Goal: Task Accomplishment & Management: Manage account settings

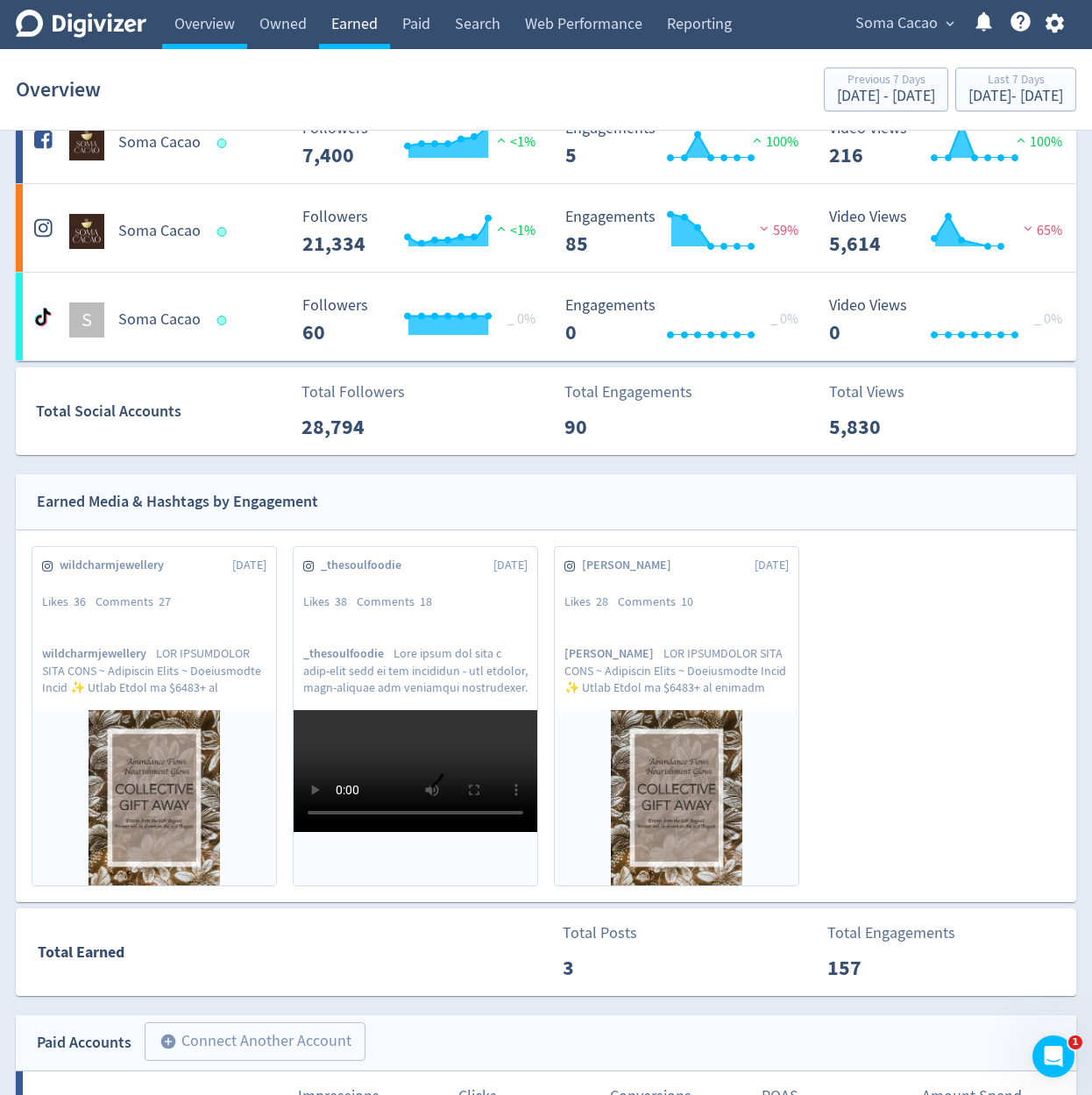
scroll to position [105, 0]
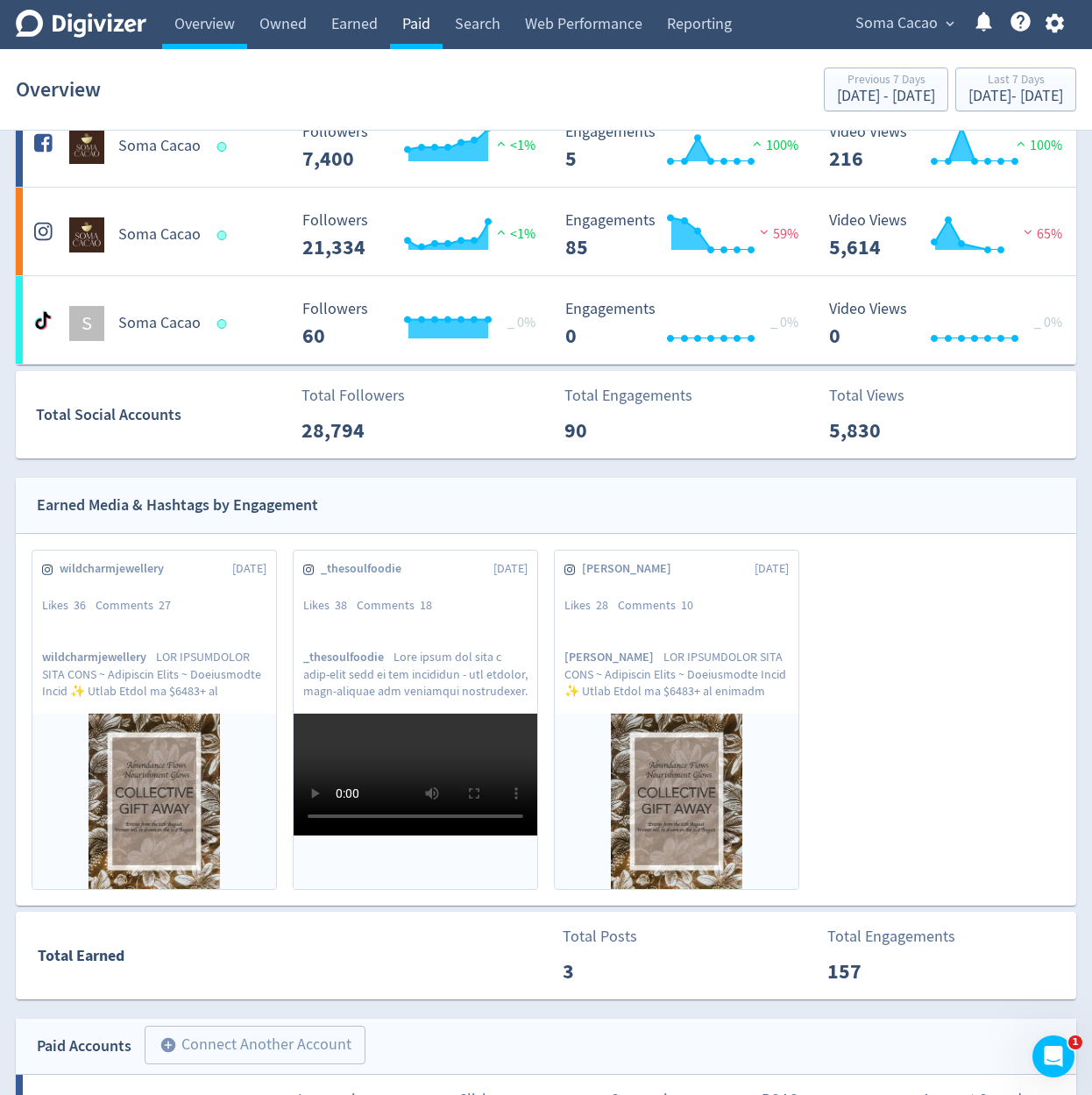
click at [414, 24] on link "Paid" at bounding box center [416, 24] width 52 height 50
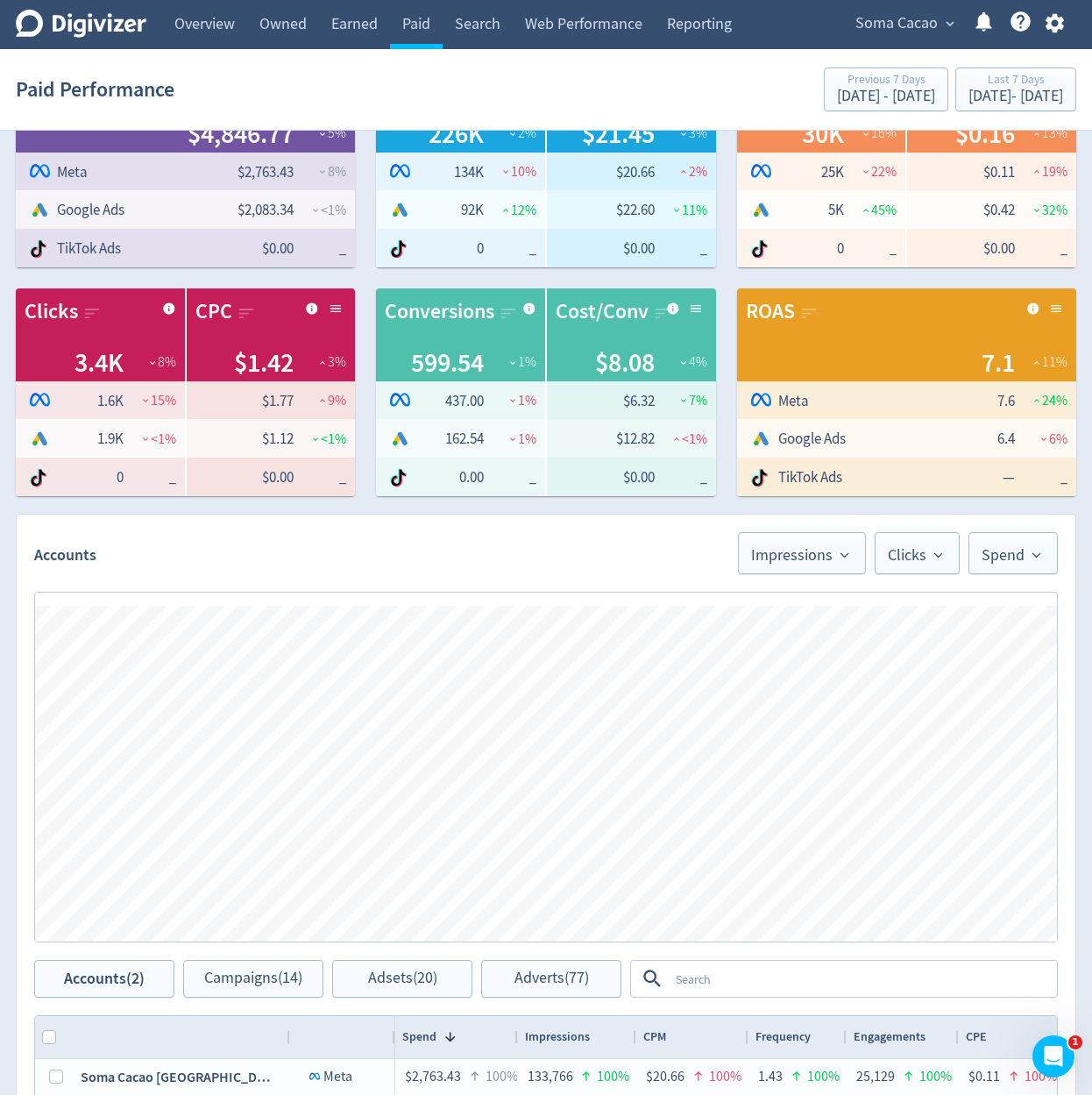
scroll to position [610, 0]
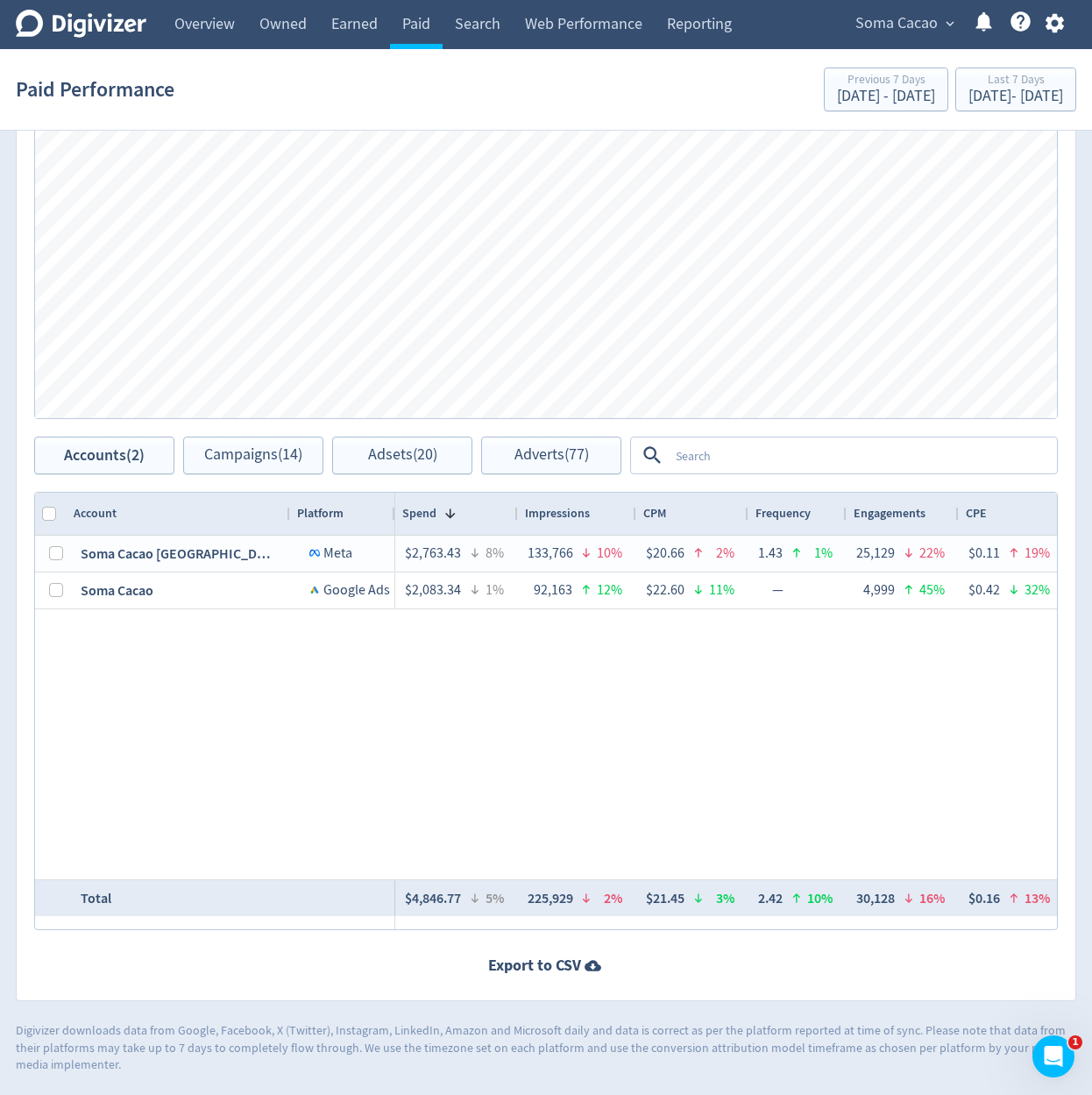
click at [556, 781] on div "$2,763.43 8% 133,766 10% $20.66 2% 1.43 1% 25,129 22% $0.11 19% 18.79% 14% 23,2…" at bounding box center [726, 708] width 662 height 344
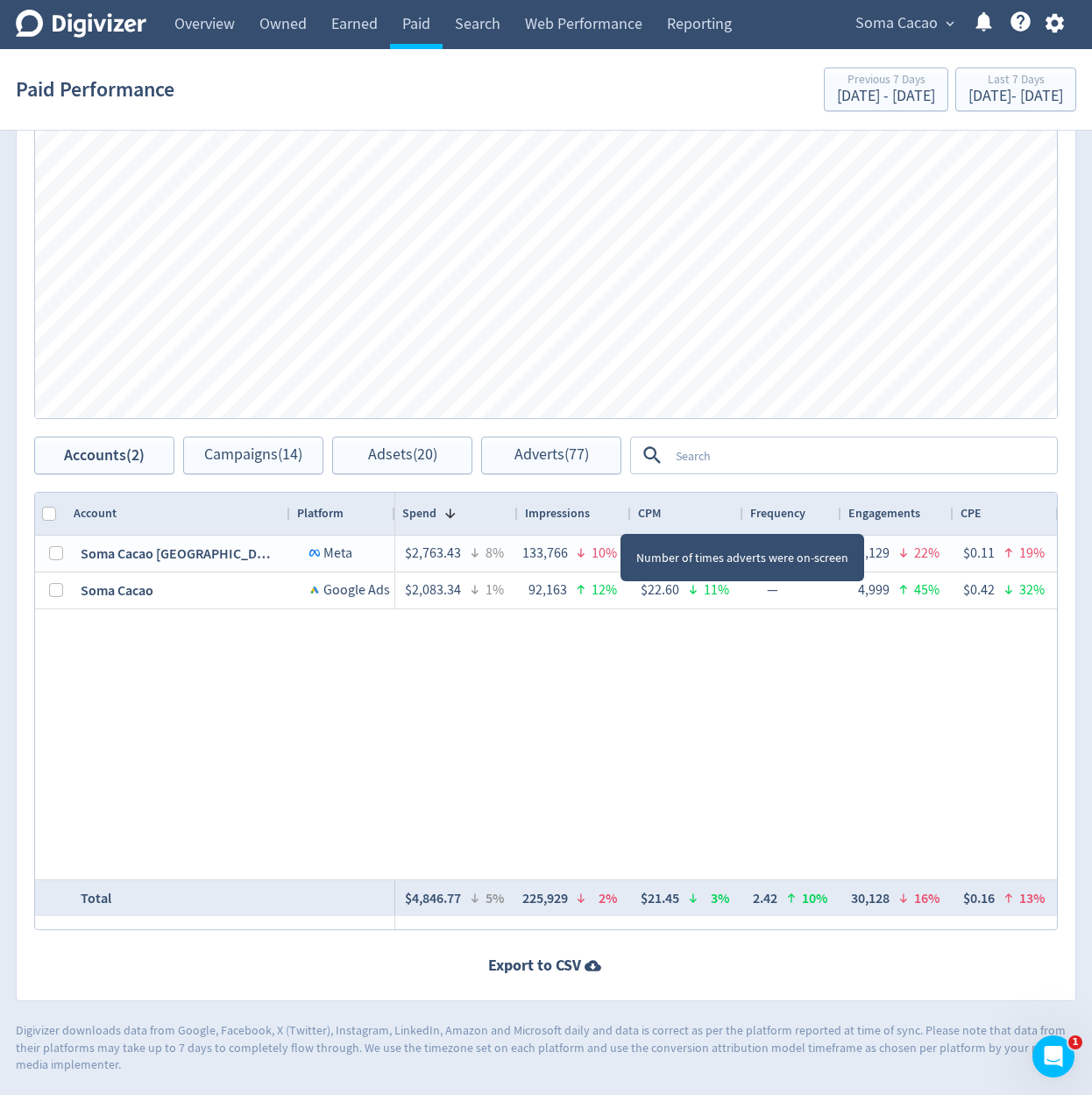
click at [628, 519] on div at bounding box center [630, 513] width 7 height 42
click at [666, 724] on div "$2,763.43 8% 133,766 10% $20.66 2% 1.43 1% 25,129 22% $0.11 19% 18.79% 14% 23,2…" at bounding box center [726, 708] width 662 height 344
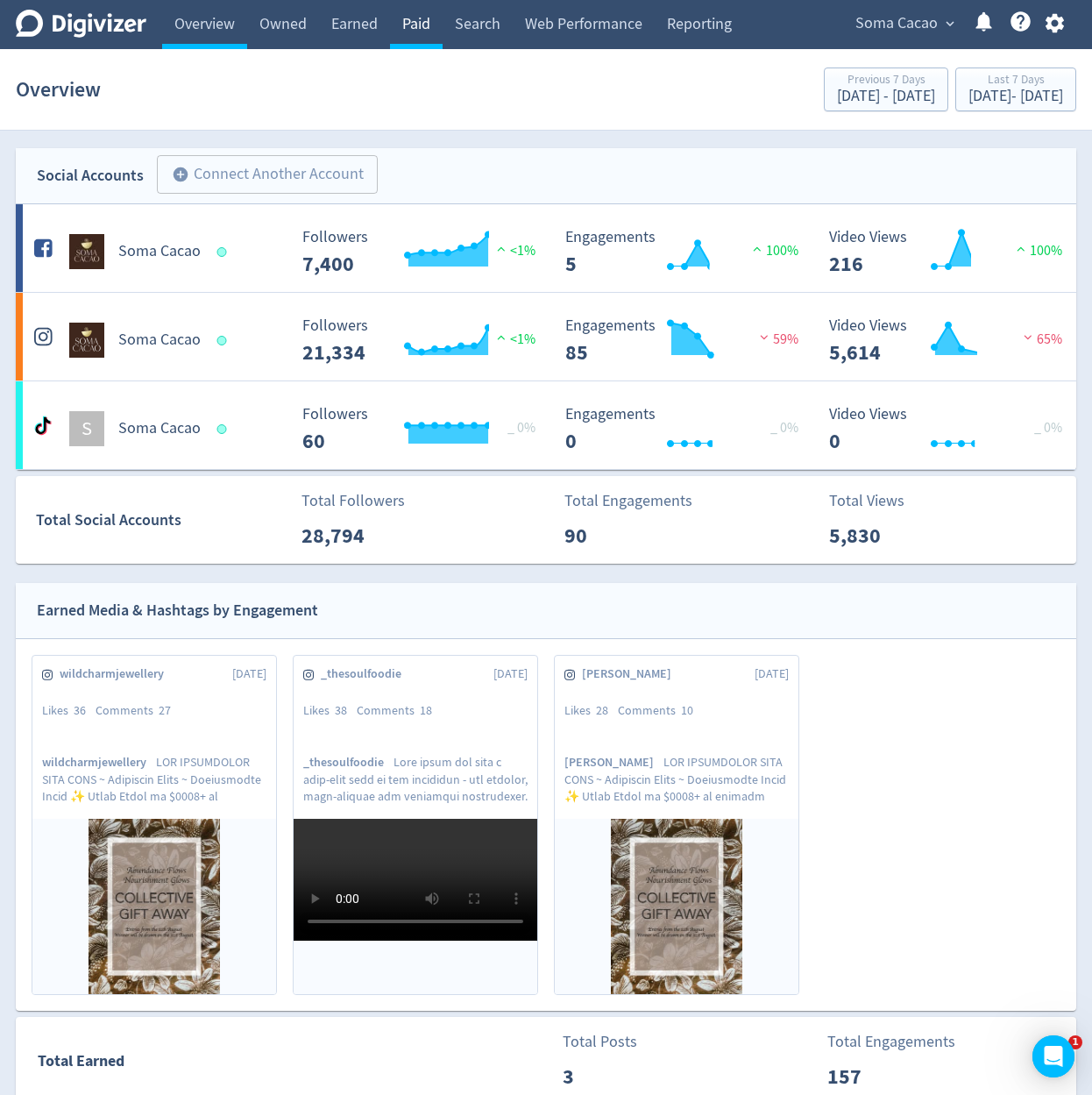
click at [440, 42] on link "Paid" at bounding box center [416, 24] width 52 height 50
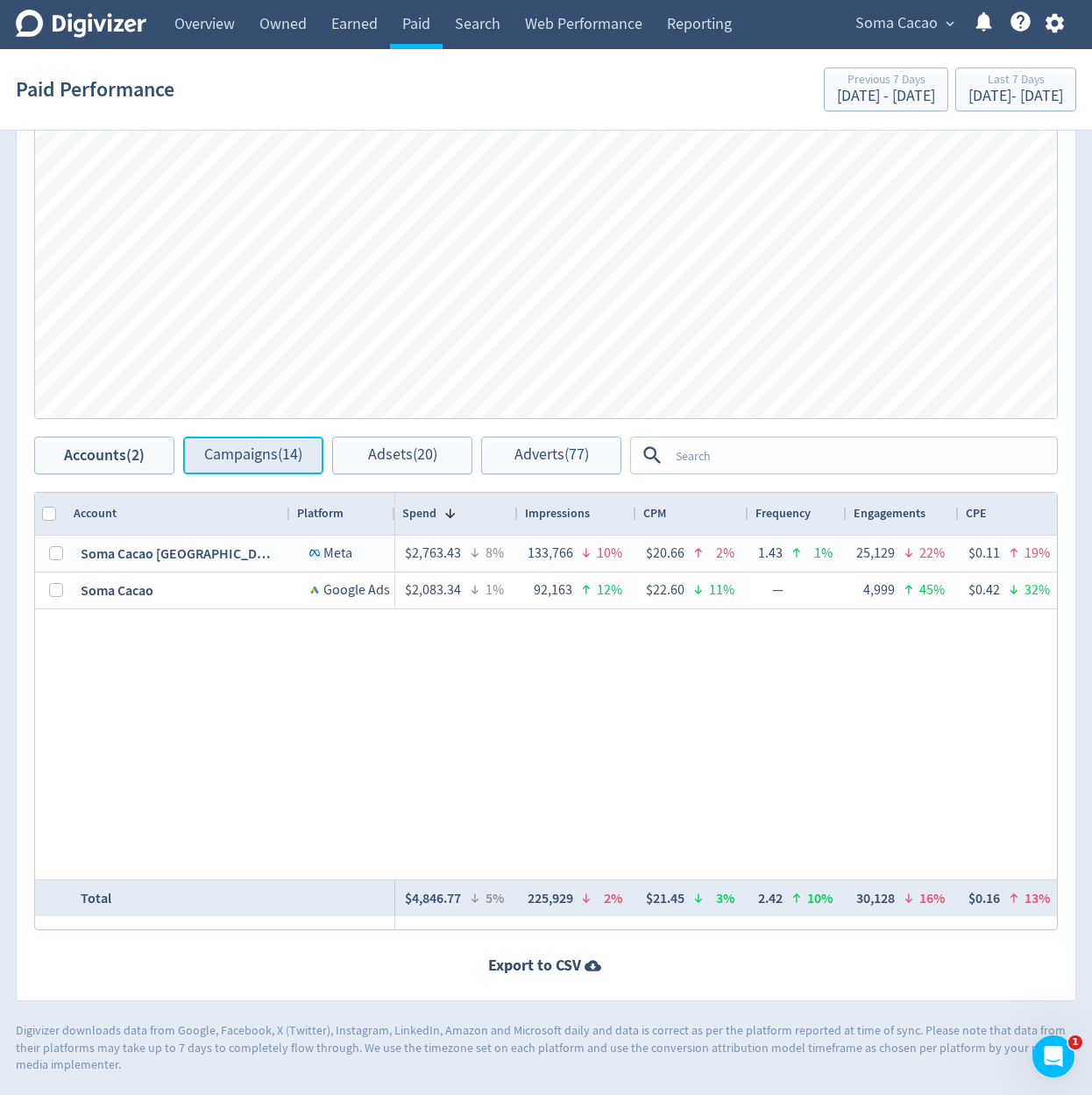
click at [297, 466] on button "Campaigns (14)" at bounding box center [253, 455] width 140 height 38
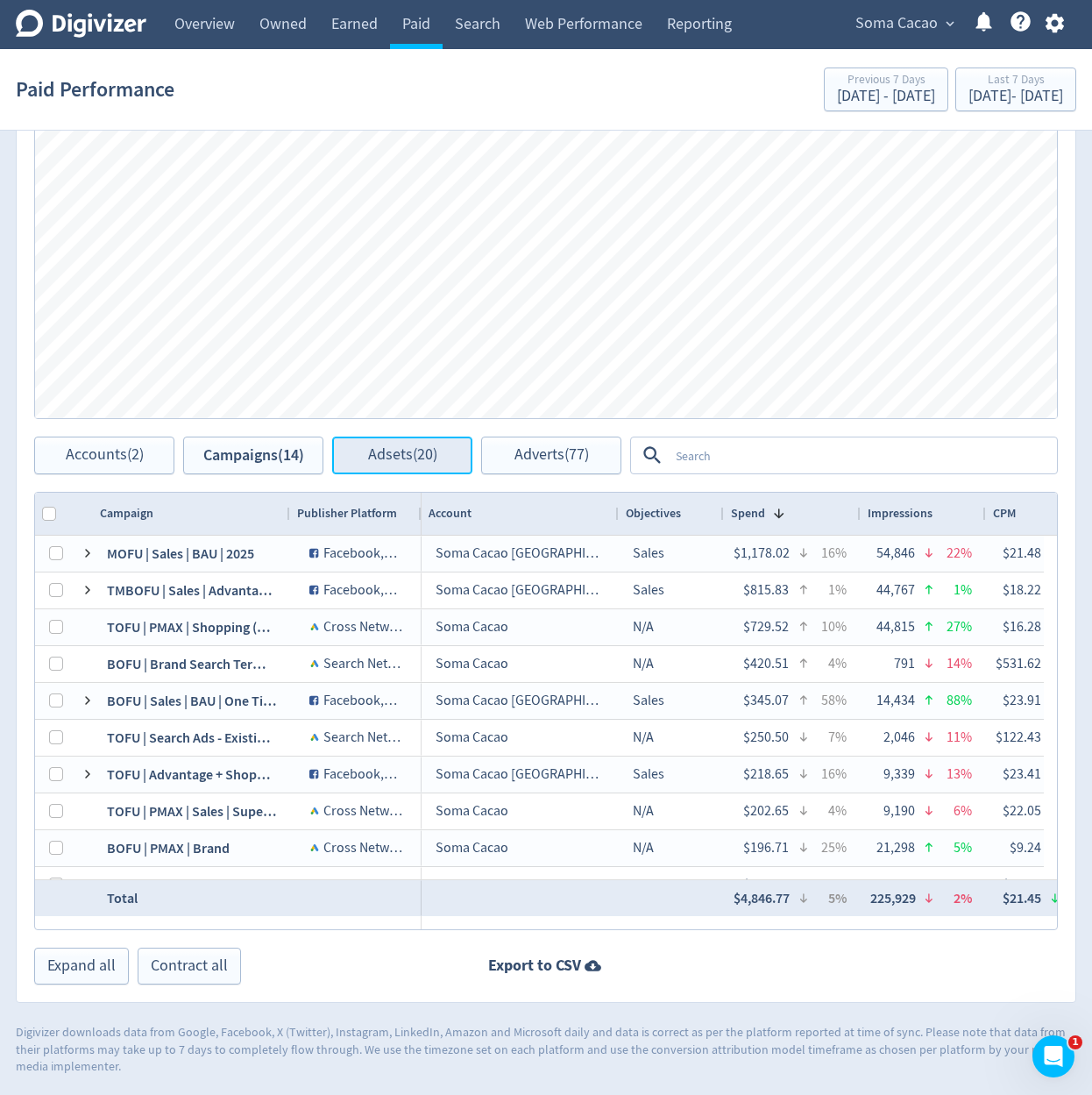
click at [460, 471] on button "Adsets (20)" at bounding box center [402, 455] width 140 height 38
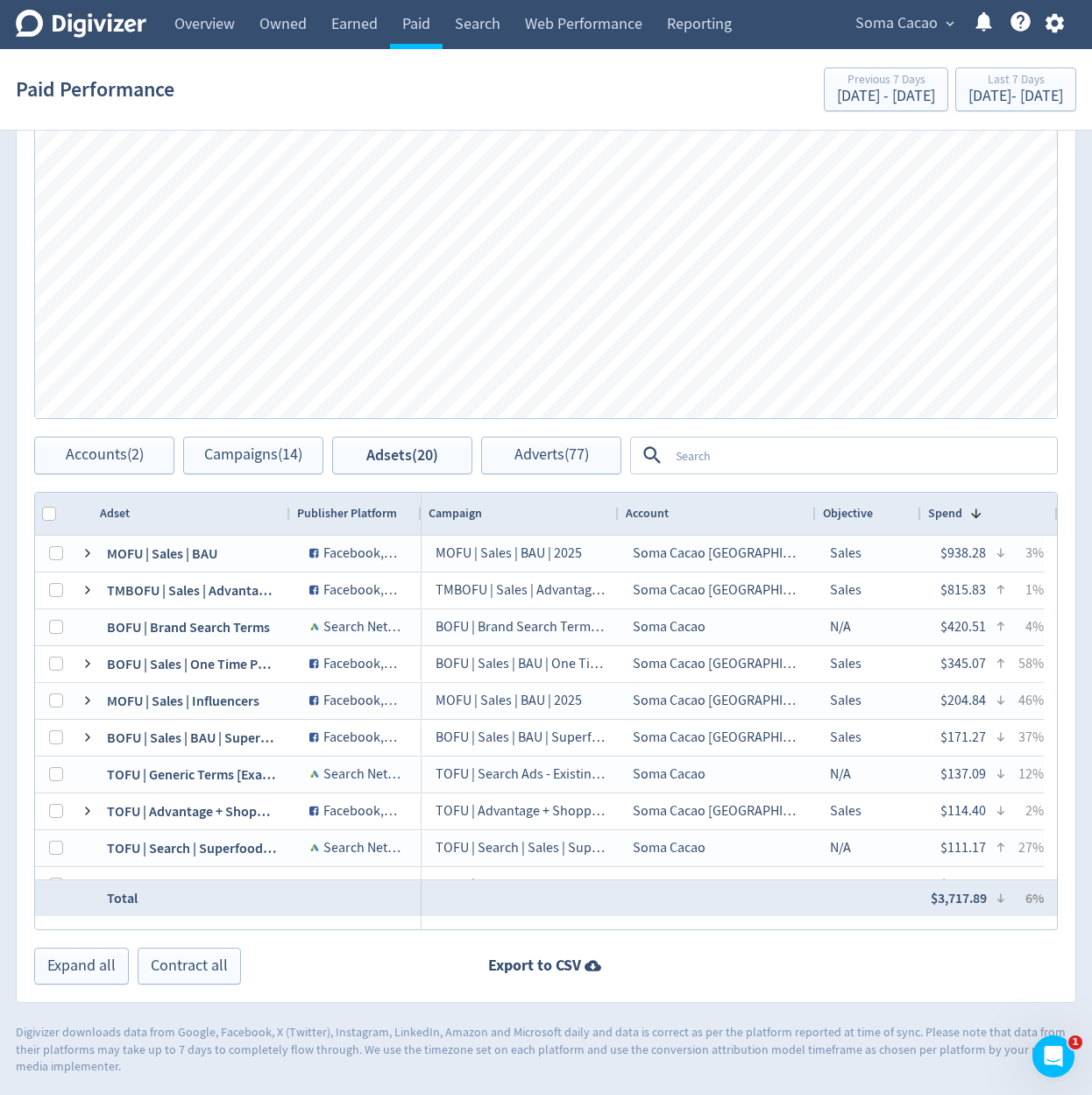
click at [1058, 20] on icon "button" at bounding box center [1053, 23] width 18 height 19
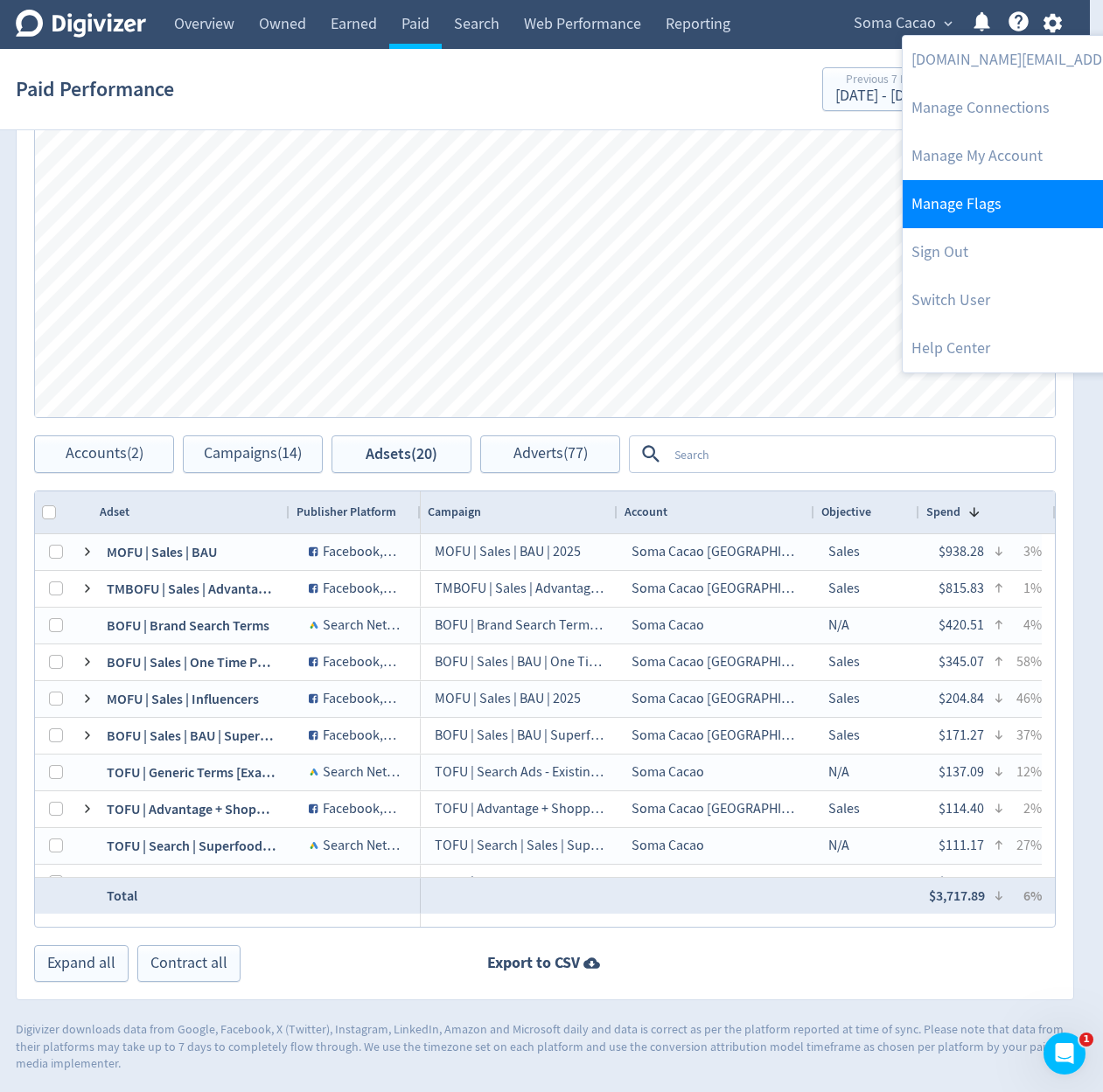
click at [1008, 204] on link "Manage Flags" at bounding box center [1081, 204] width 356 height 48
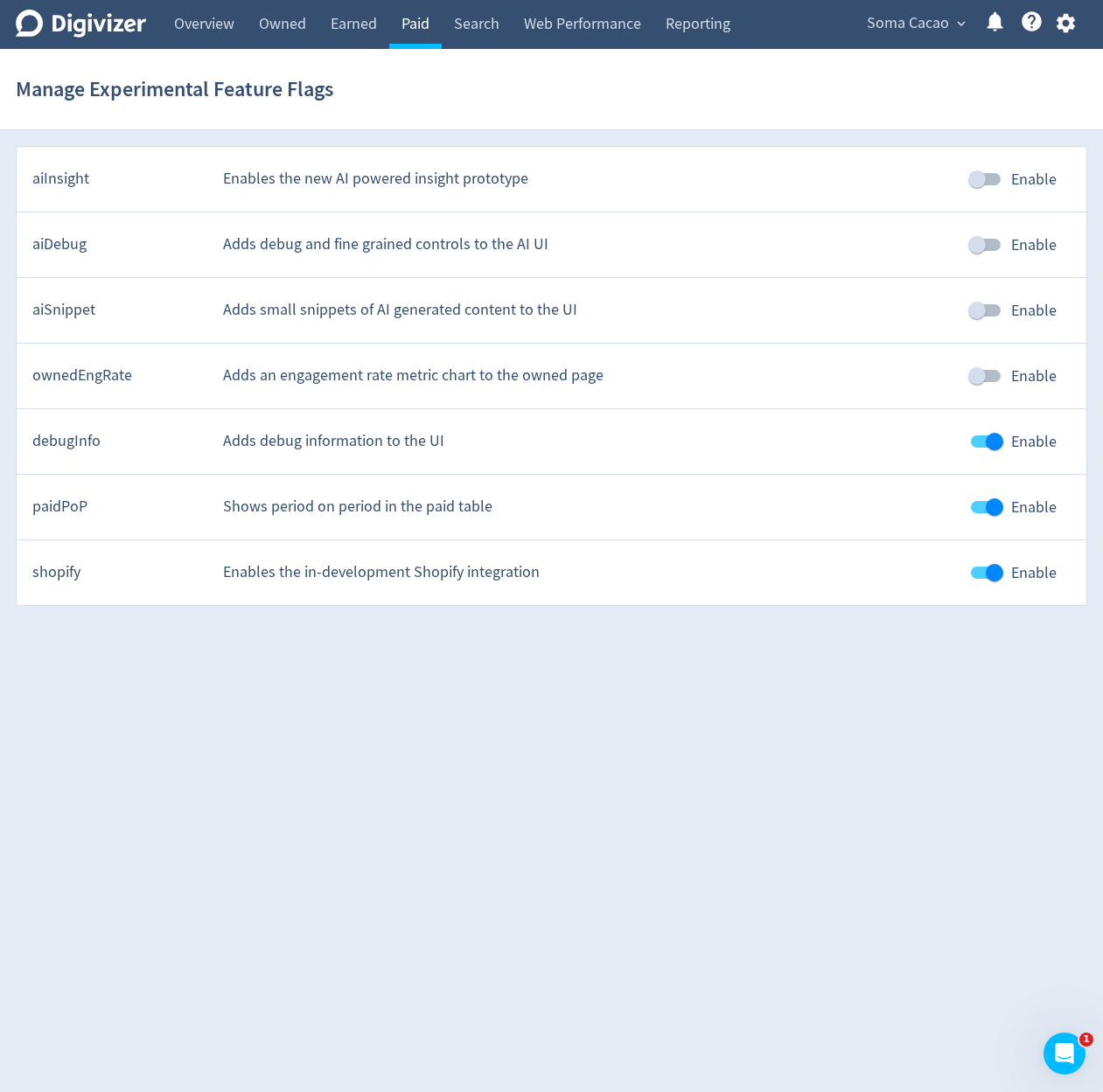
click at [401, 38] on link "Paid" at bounding box center [415, 24] width 52 height 49
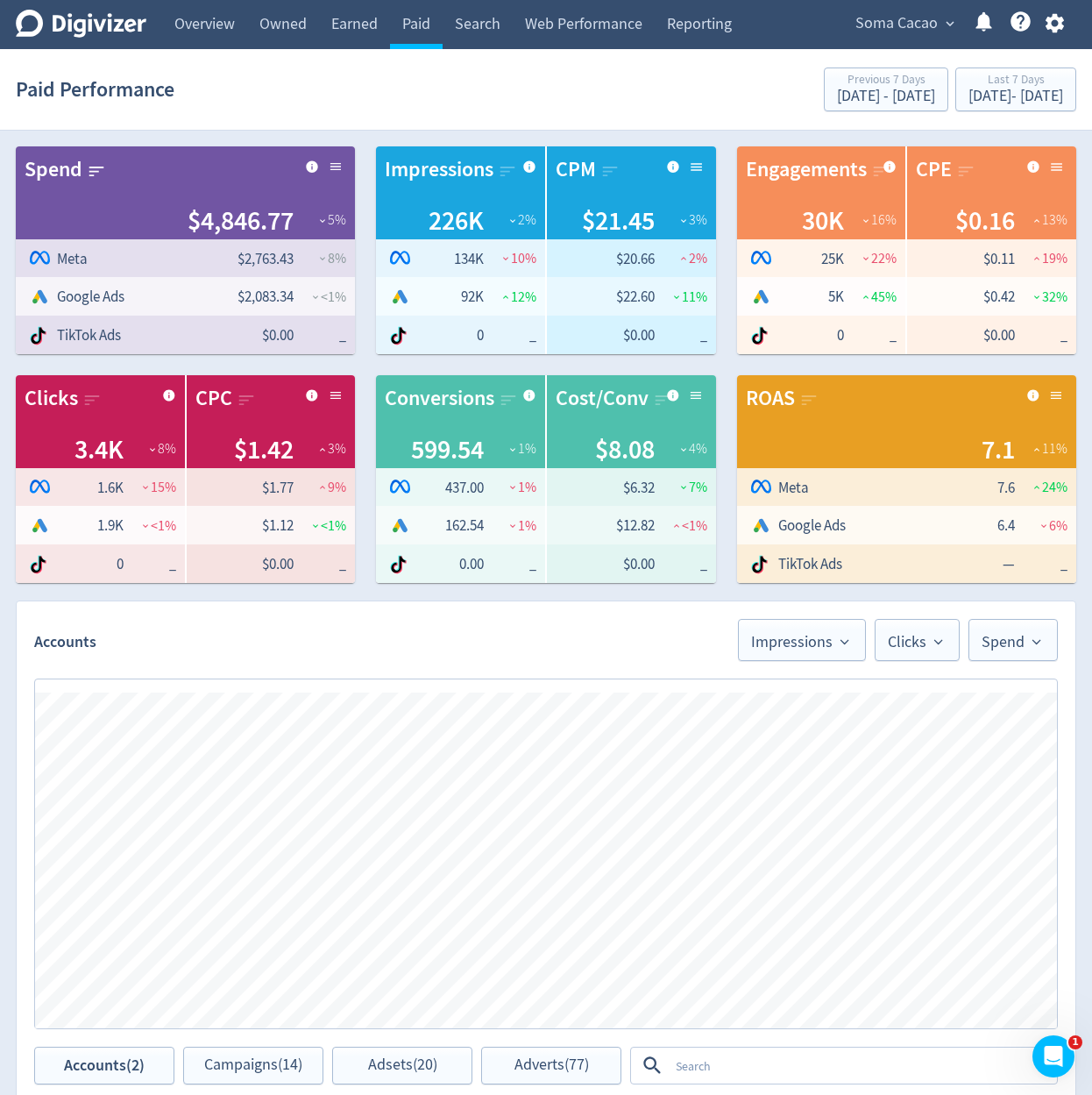
scroll to position [610, 0]
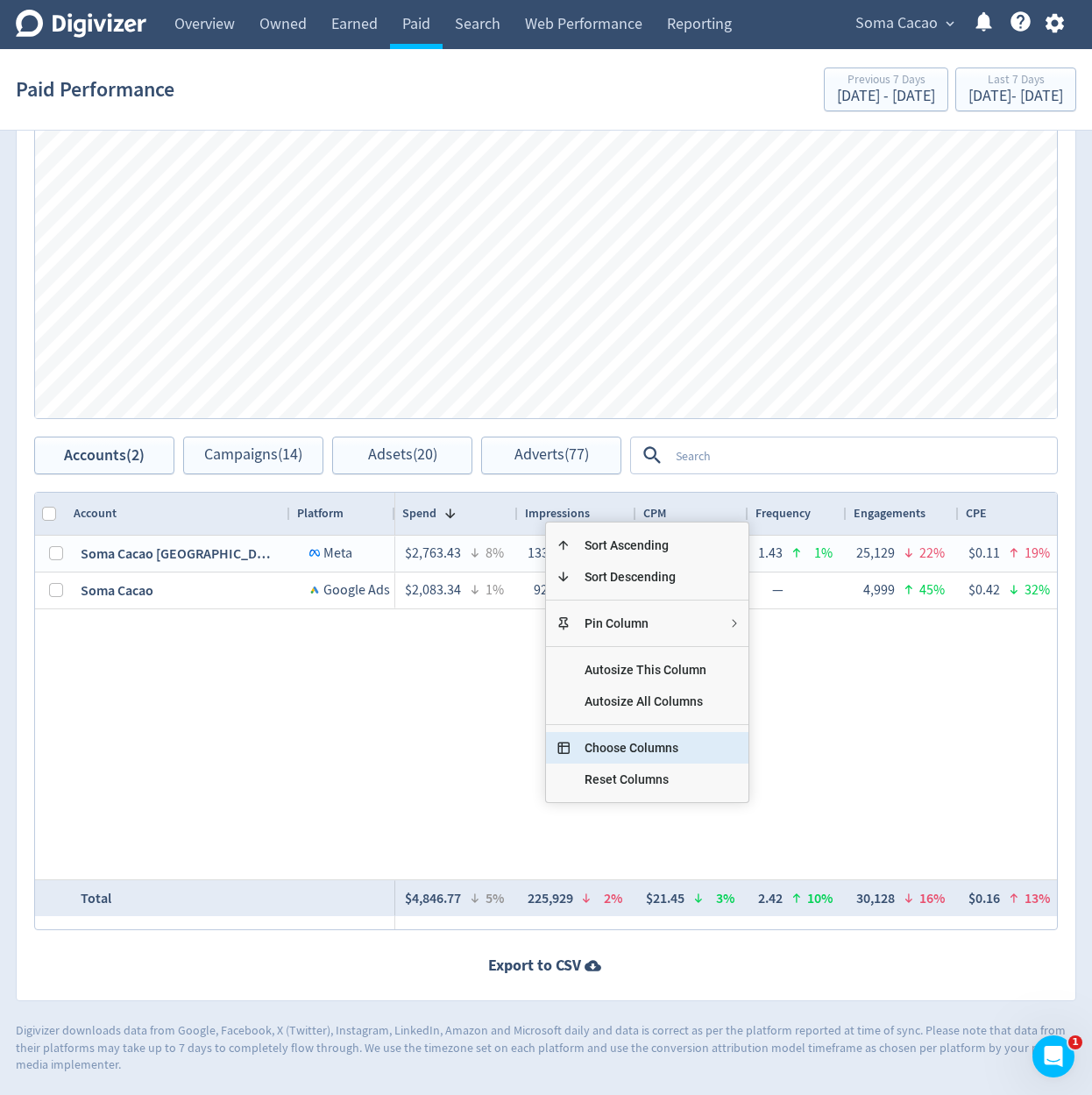
click at [633, 744] on span "Choose Columns" at bounding box center [645, 747] width 149 height 32
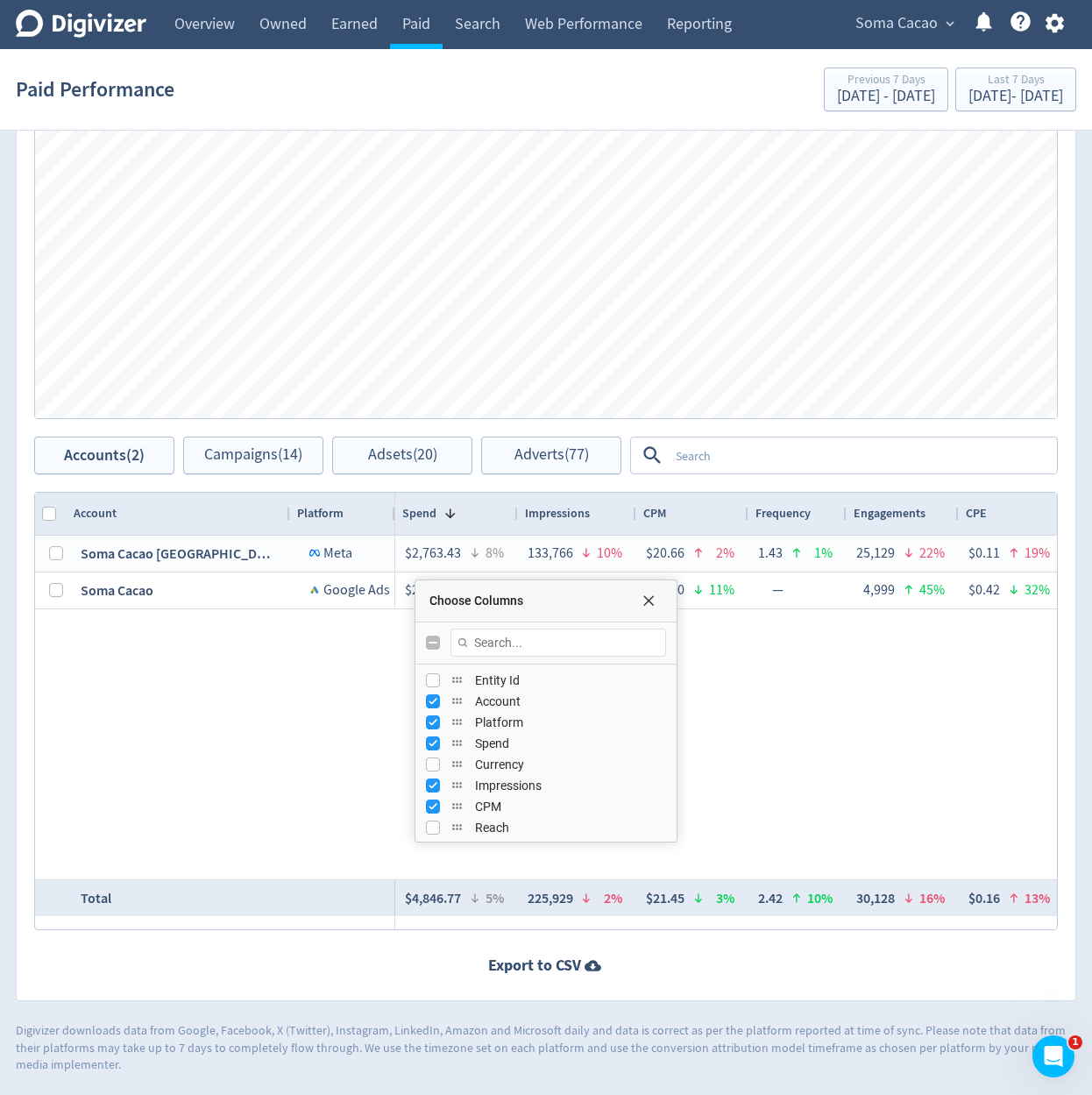
click at [738, 693] on div "$2,763.43 8% 133,766 10% $20.66 2% 1.43 1% 25,129 22% $0.11 19% 18.79% 14% 23,2…" at bounding box center [726, 708] width 662 height 344
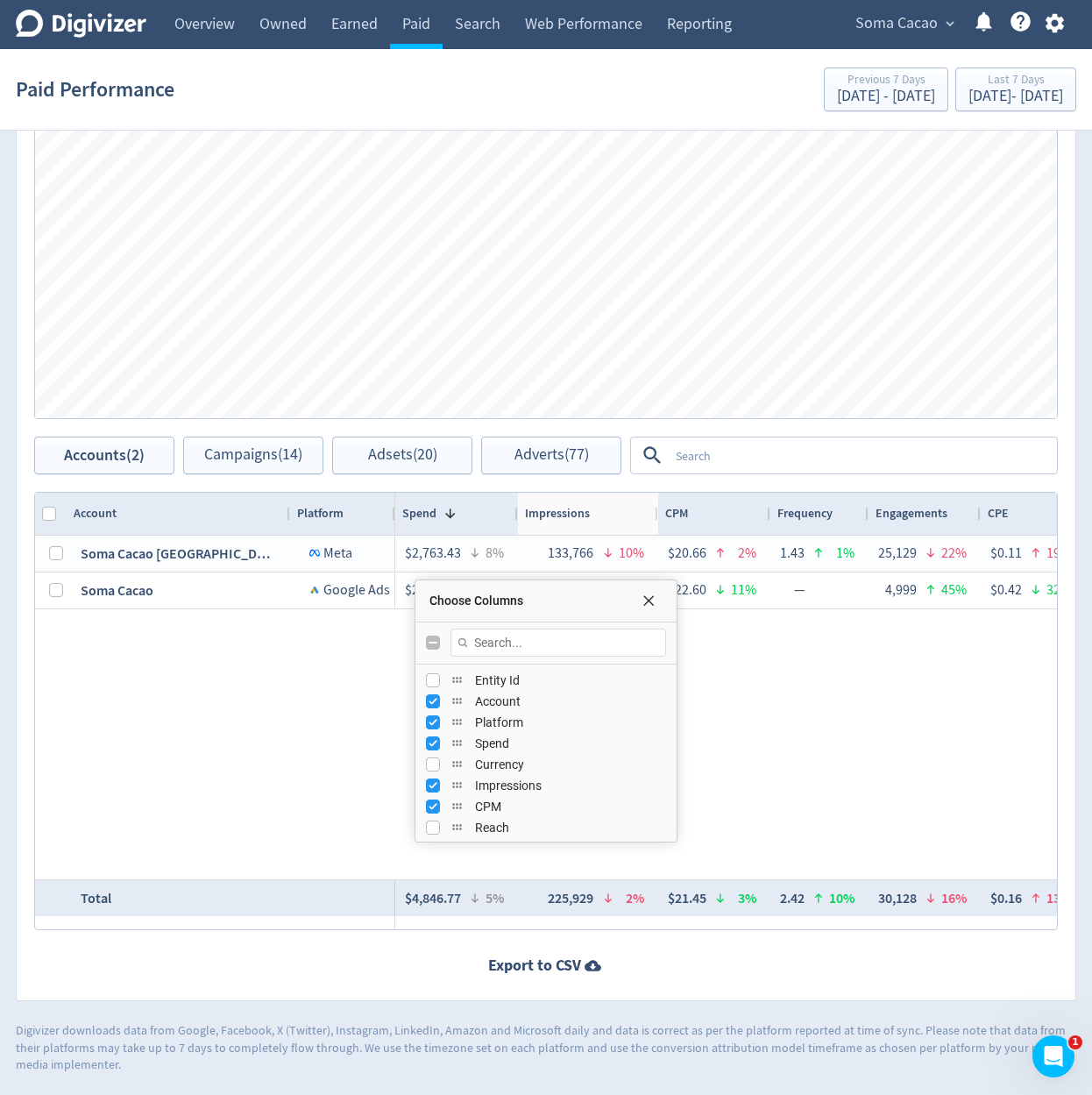
drag, startPoint x: 637, startPoint y: 518, endPoint x: 658, endPoint y: 519, distance: 21.0
click at [658, 519] on div at bounding box center [657, 513] width 7 height 42
click at [700, 460] on textarea at bounding box center [862, 454] width 386 height 32
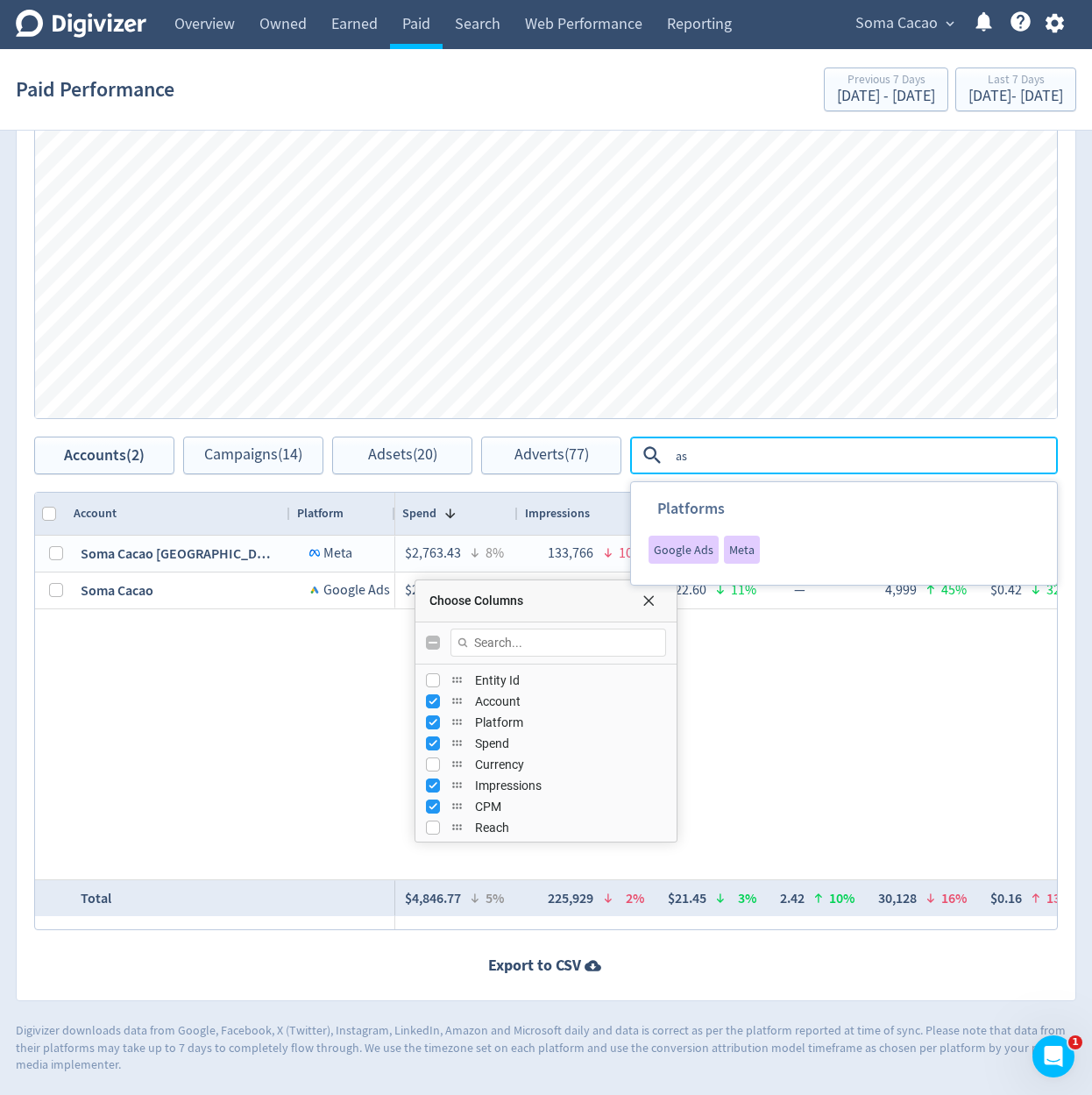
type textarea "a"
click at [696, 554] on span "Google Ads" at bounding box center [683, 549] width 59 height 13
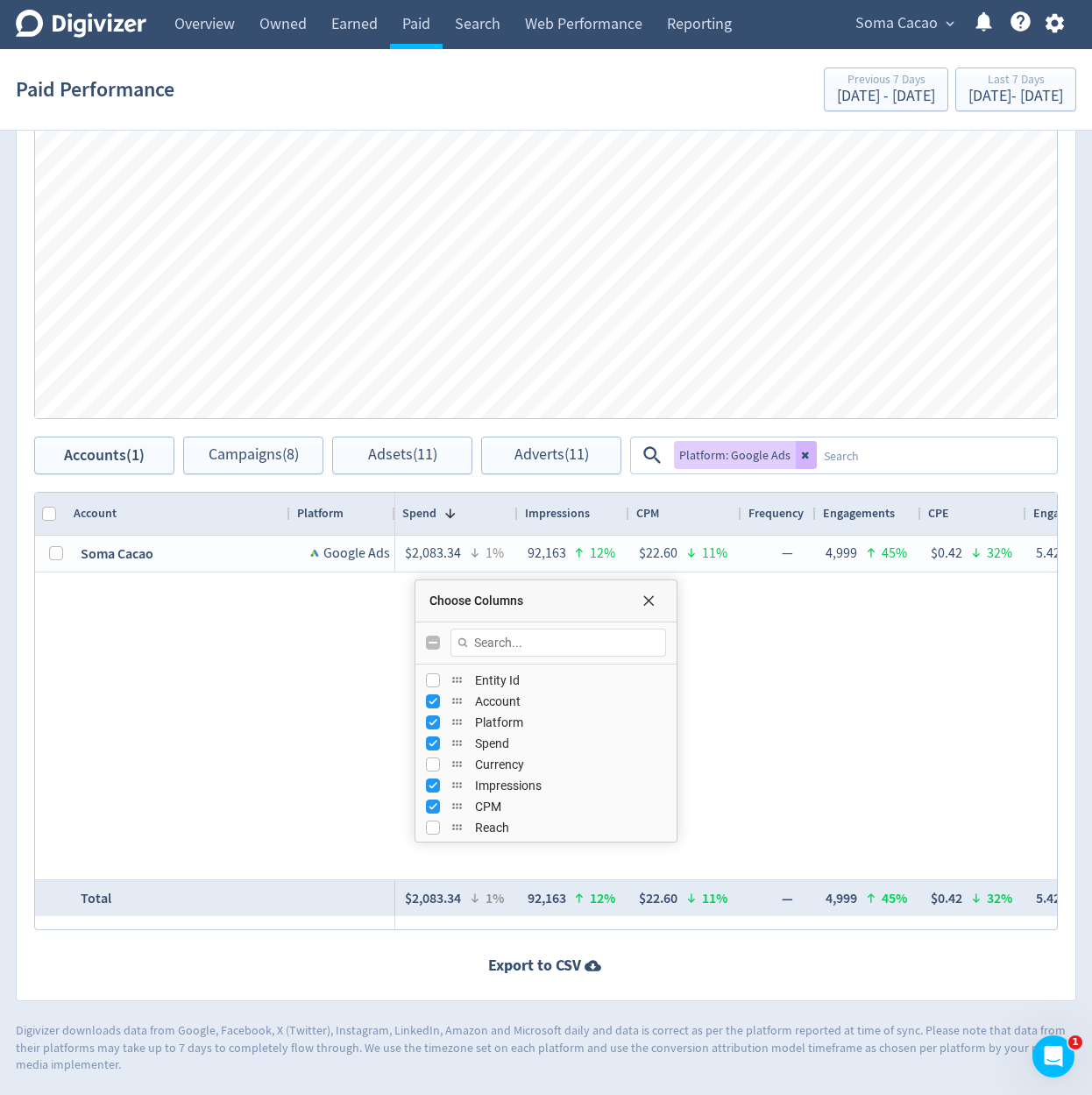
click at [647, 610] on div "Choose Columns" at bounding box center [546, 601] width 261 height 42
click at [650, 606] on span "Choose Columns" at bounding box center [648, 600] width 14 height 14
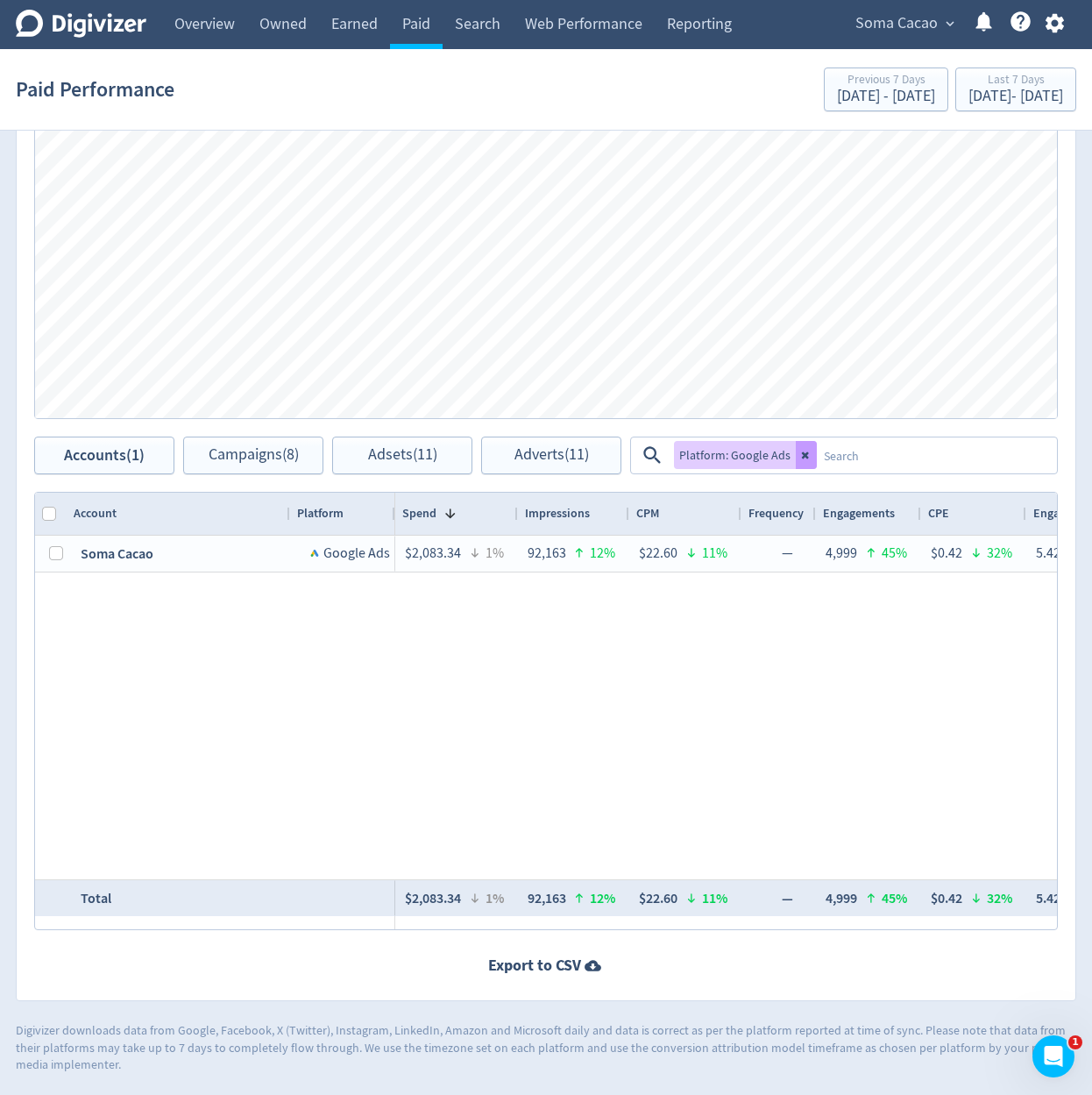
click at [800, 464] on button at bounding box center [807, 454] width 21 height 28
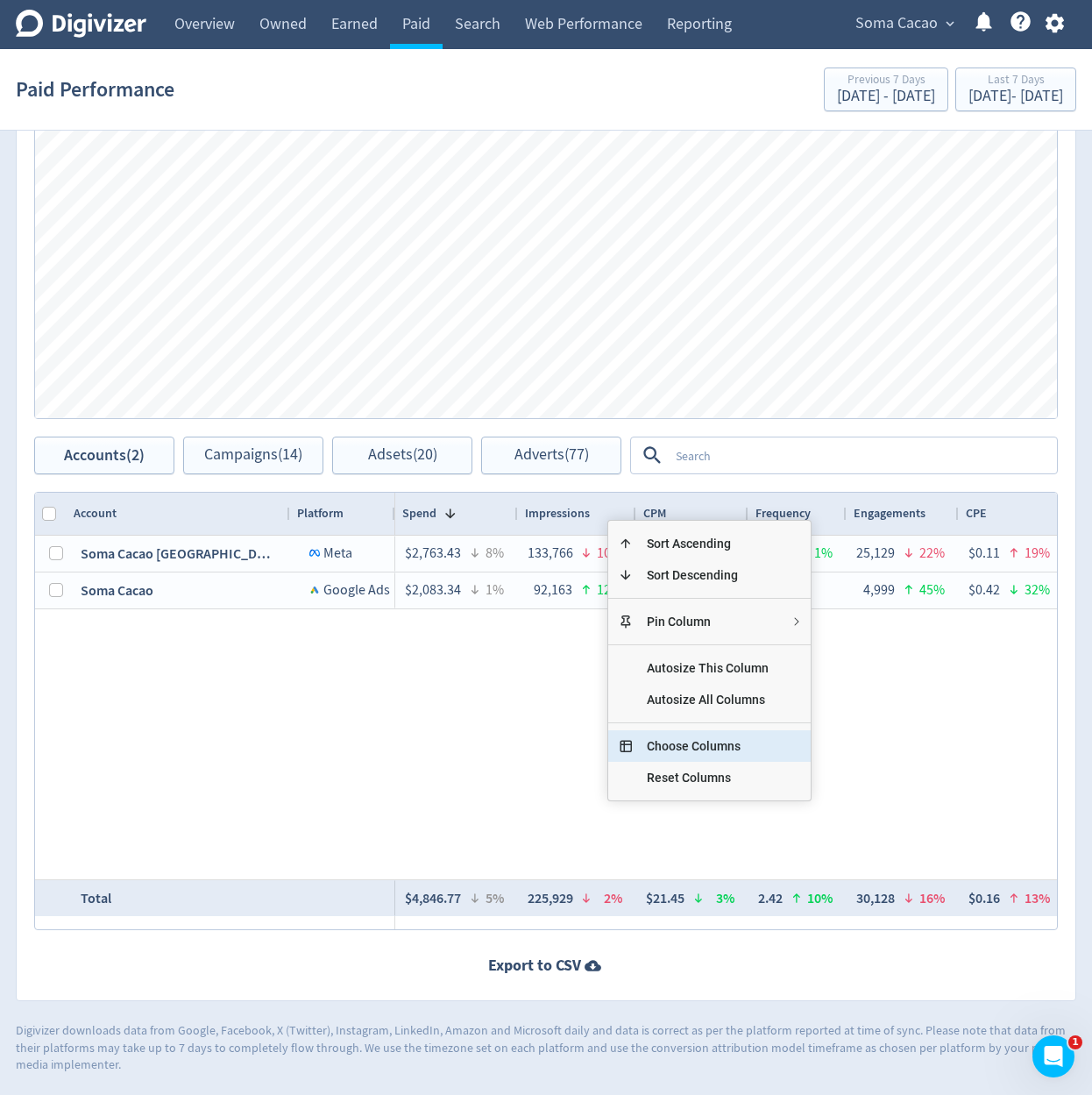
click at [742, 754] on span "Choose Columns" at bounding box center [708, 746] width 149 height 32
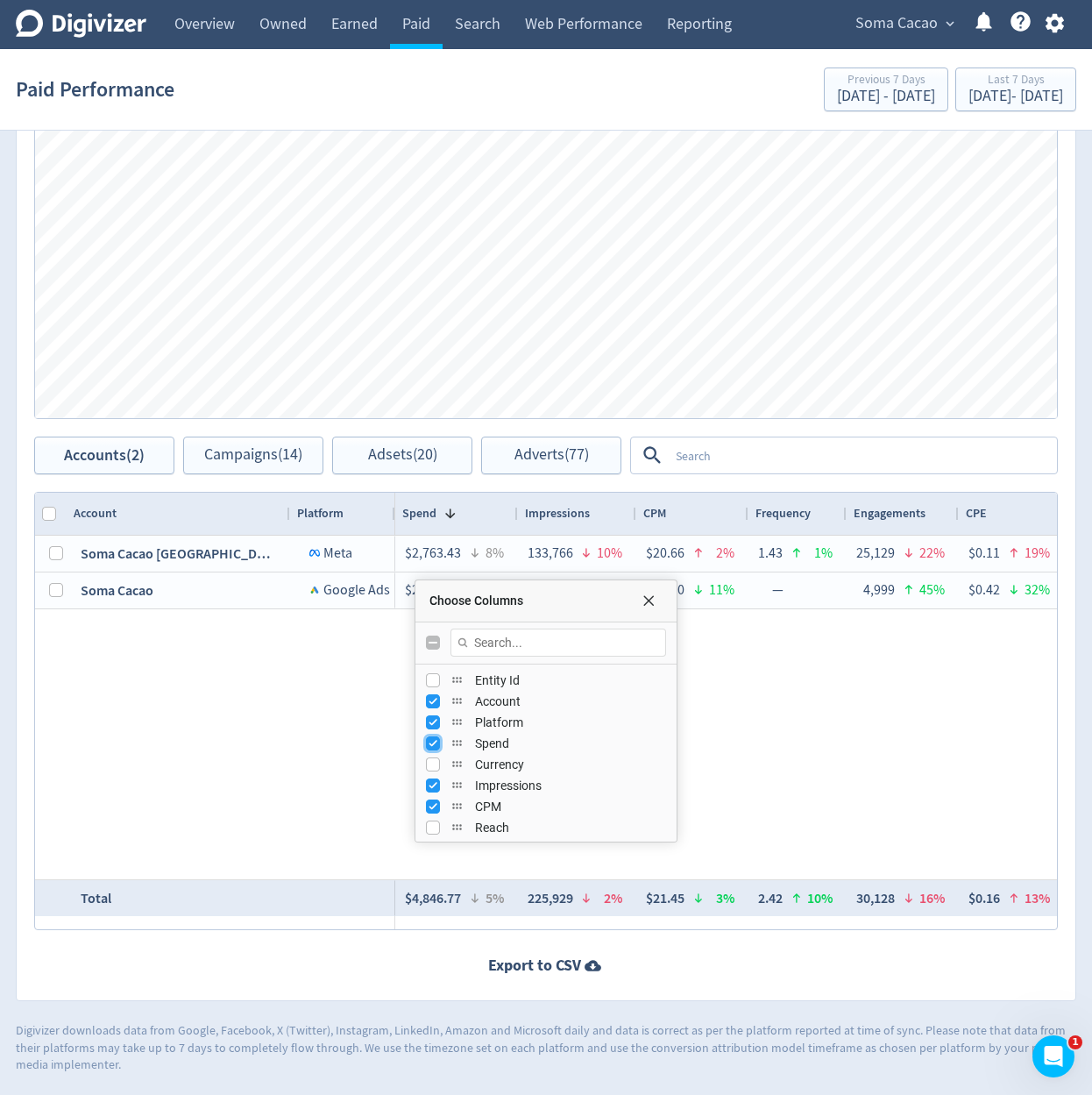
click at [430, 740] on input "Press SPACE to toggle visibility (visible)" at bounding box center [433, 744] width 14 height 14
checkbox input "false"
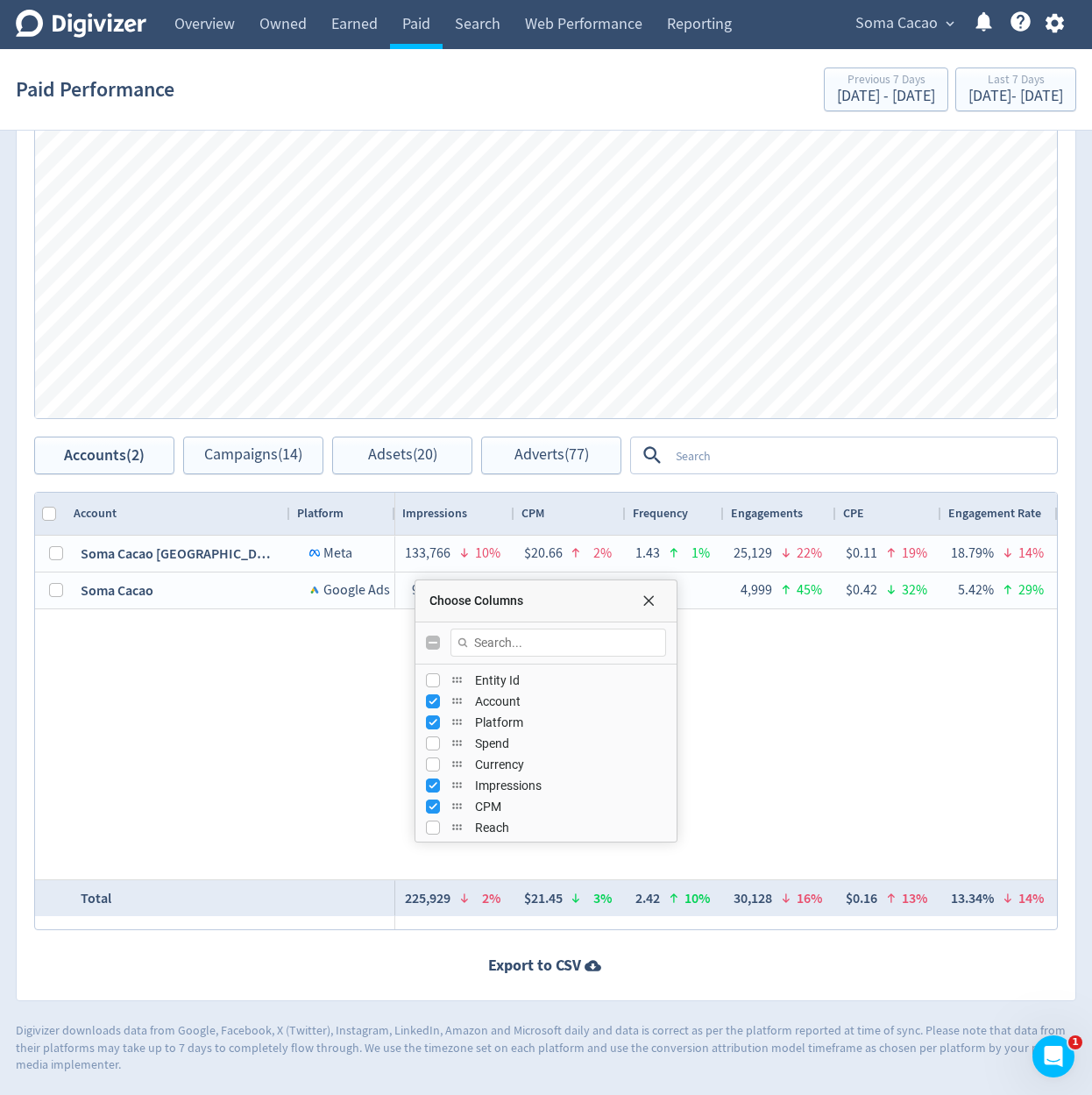
click at [441, 791] on div "Impressions" at bounding box center [546, 785] width 240 height 21
click at [439, 790] on input "Press SPACE to toggle visibility (visible)" at bounding box center [433, 785] width 14 height 14
checkbox input "false"
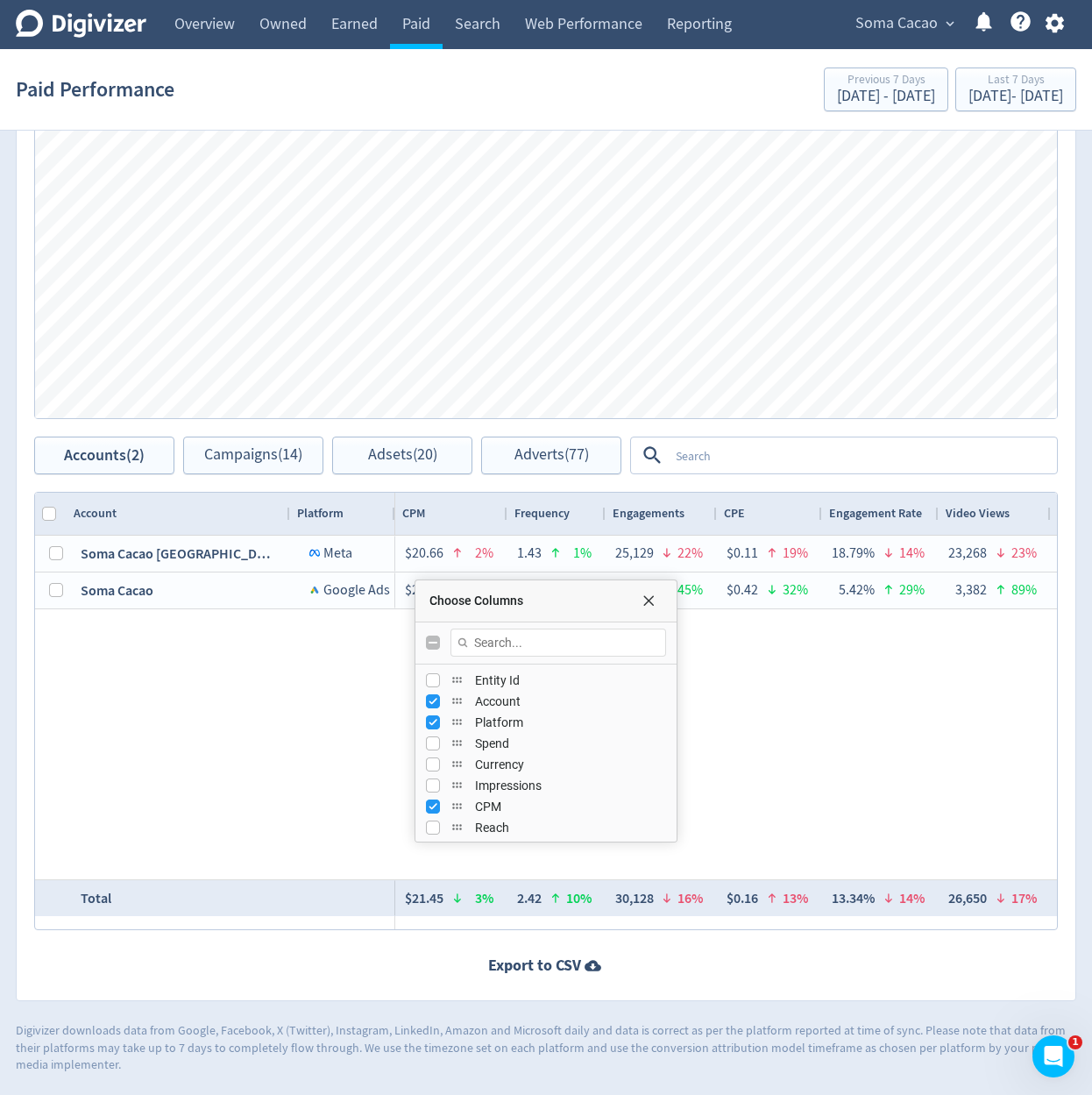
click at [815, 720] on div "$22.60 11% — 4,999 45% $0.42 32% 5.42% 29% 3,382 89% $0.62 48% 3.67% 69% 1,855 …" at bounding box center [726, 708] width 662 height 344
click at [660, 601] on div "Choose Columns" at bounding box center [645, 600] width 35 height 14
click at [649, 599] on span "Choose Columns" at bounding box center [648, 600] width 14 height 14
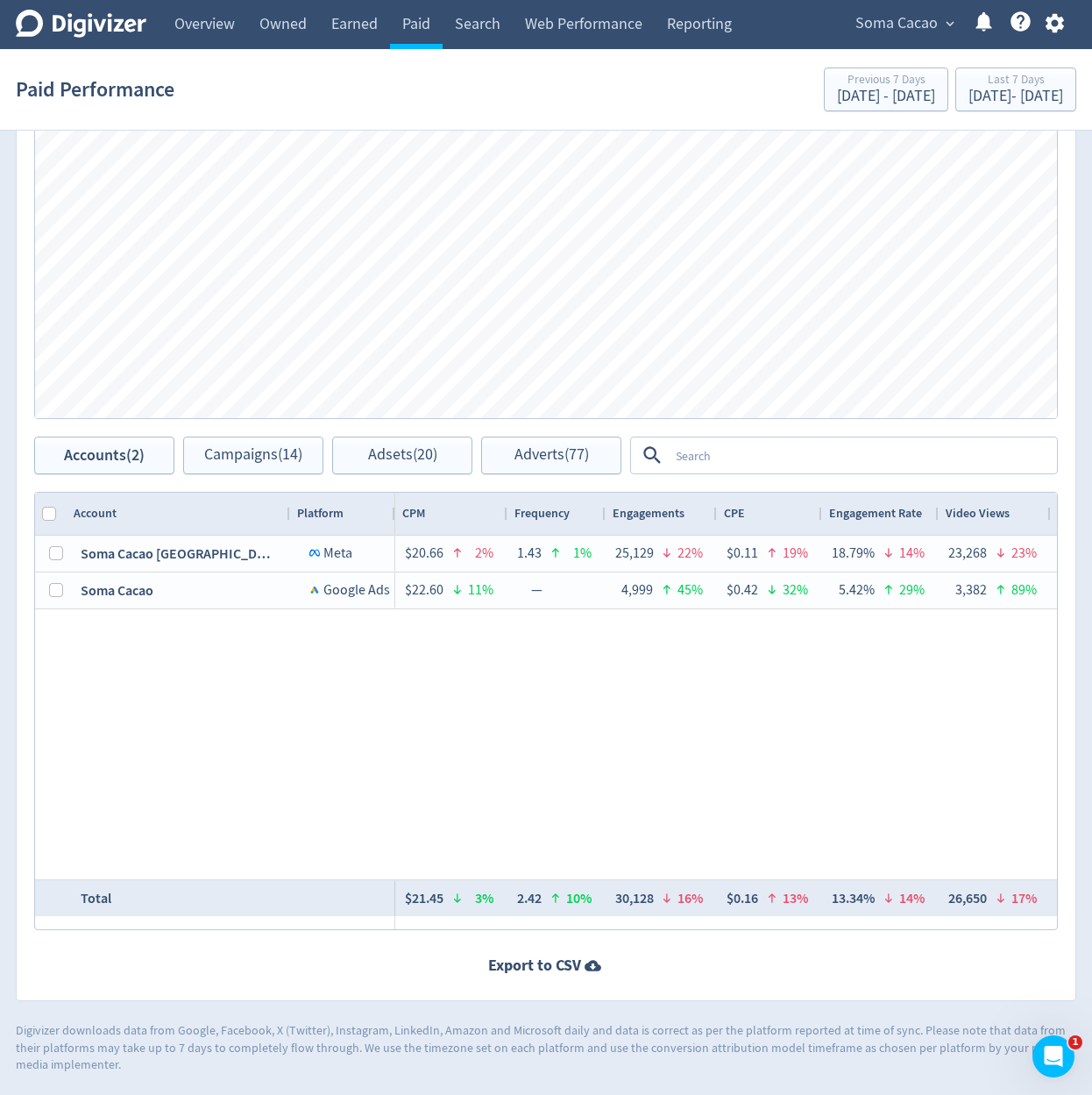
click at [710, 469] on textarea at bounding box center [862, 454] width 386 height 32
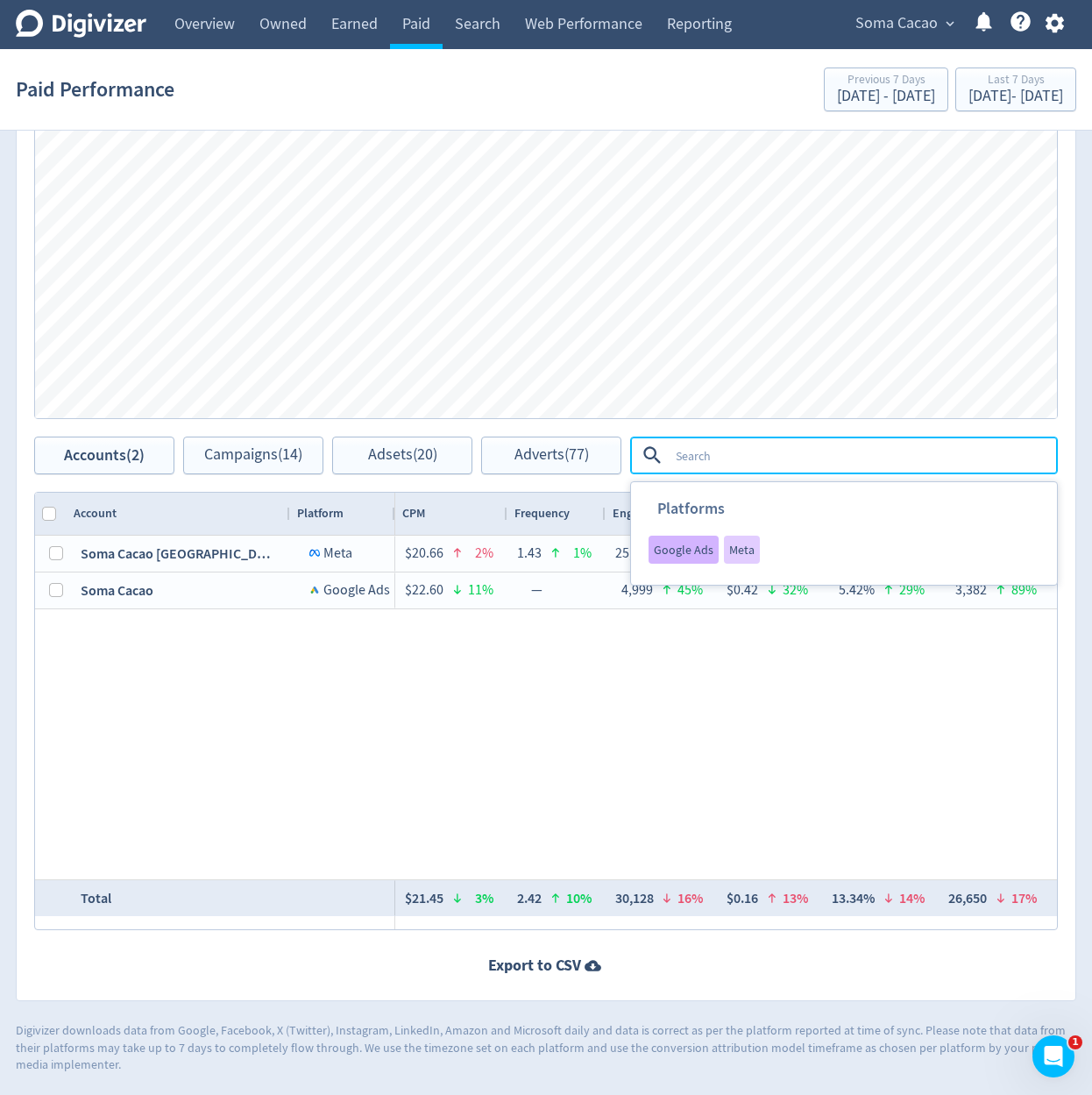
click at [669, 554] on span "Google Ads" at bounding box center [683, 549] width 59 height 13
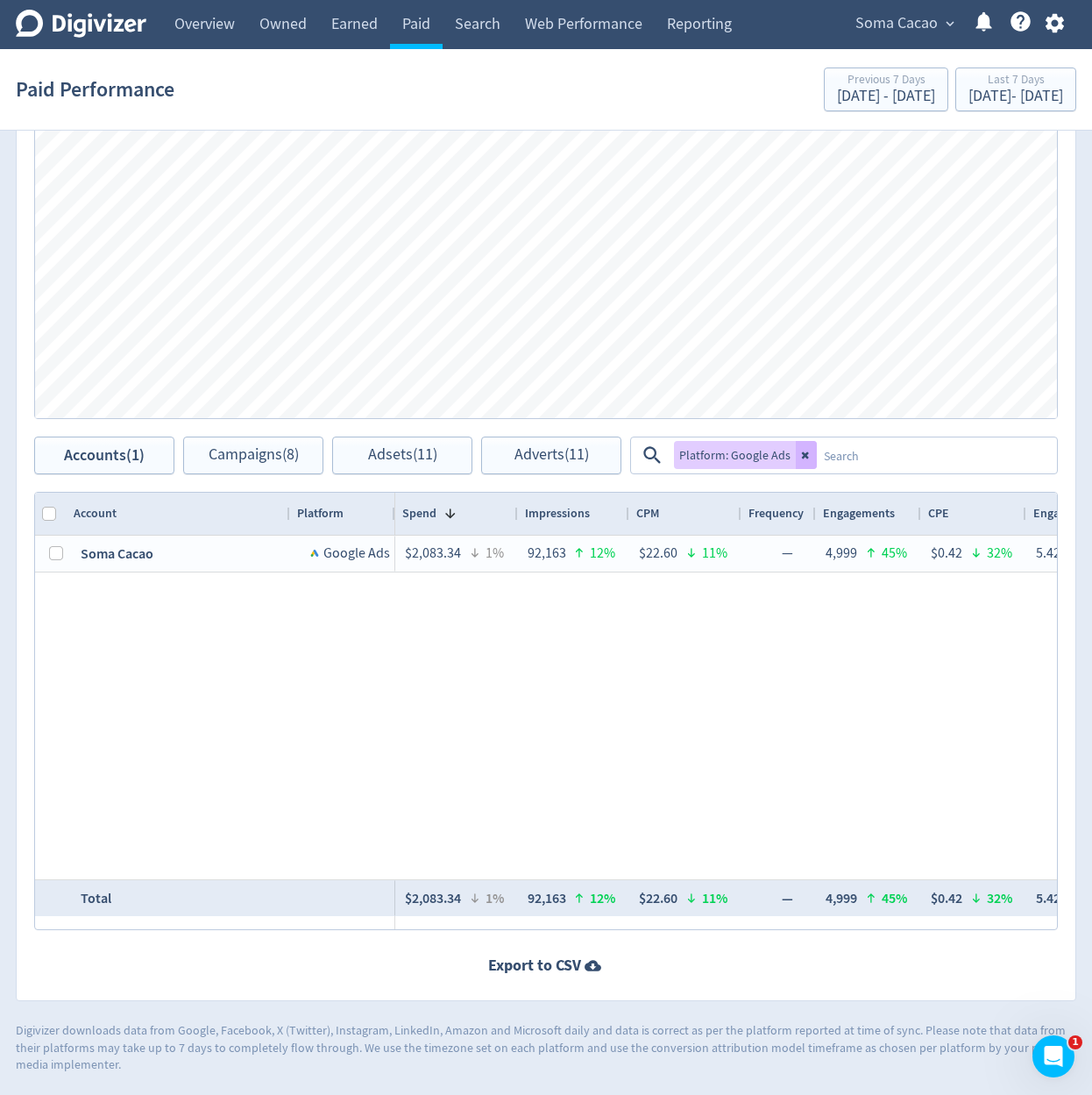
click at [775, 734] on div "$22.60 11% — 4,999 45% $0.42 32% 5.42% 29% 3,382 89% $0.62 48% 3.67% 69% 1,855 …" at bounding box center [726, 708] width 662 height 344
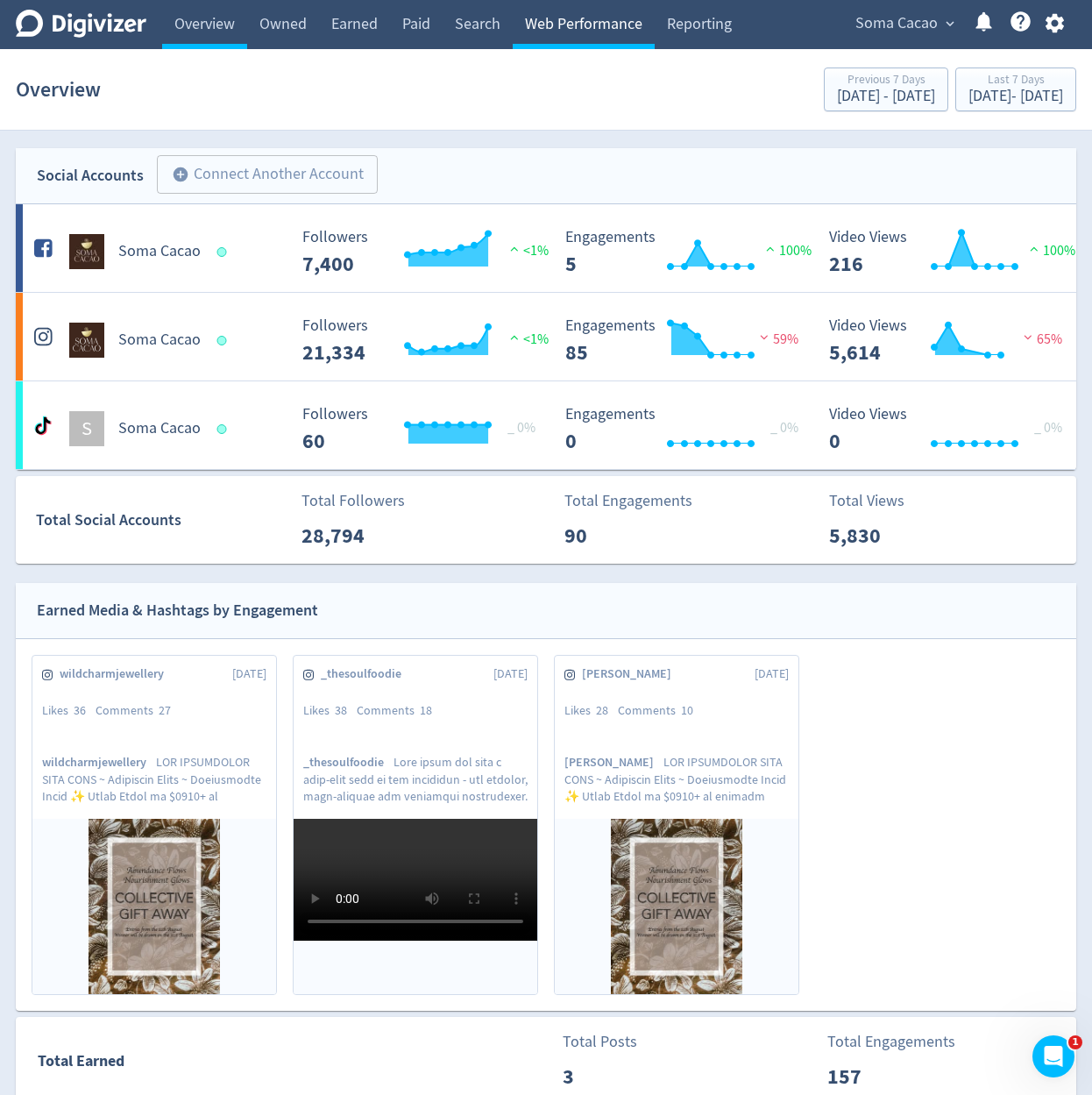
click at [593, 32] on link "Web Performance" at bounding box center [583, 24] width 142 height 50
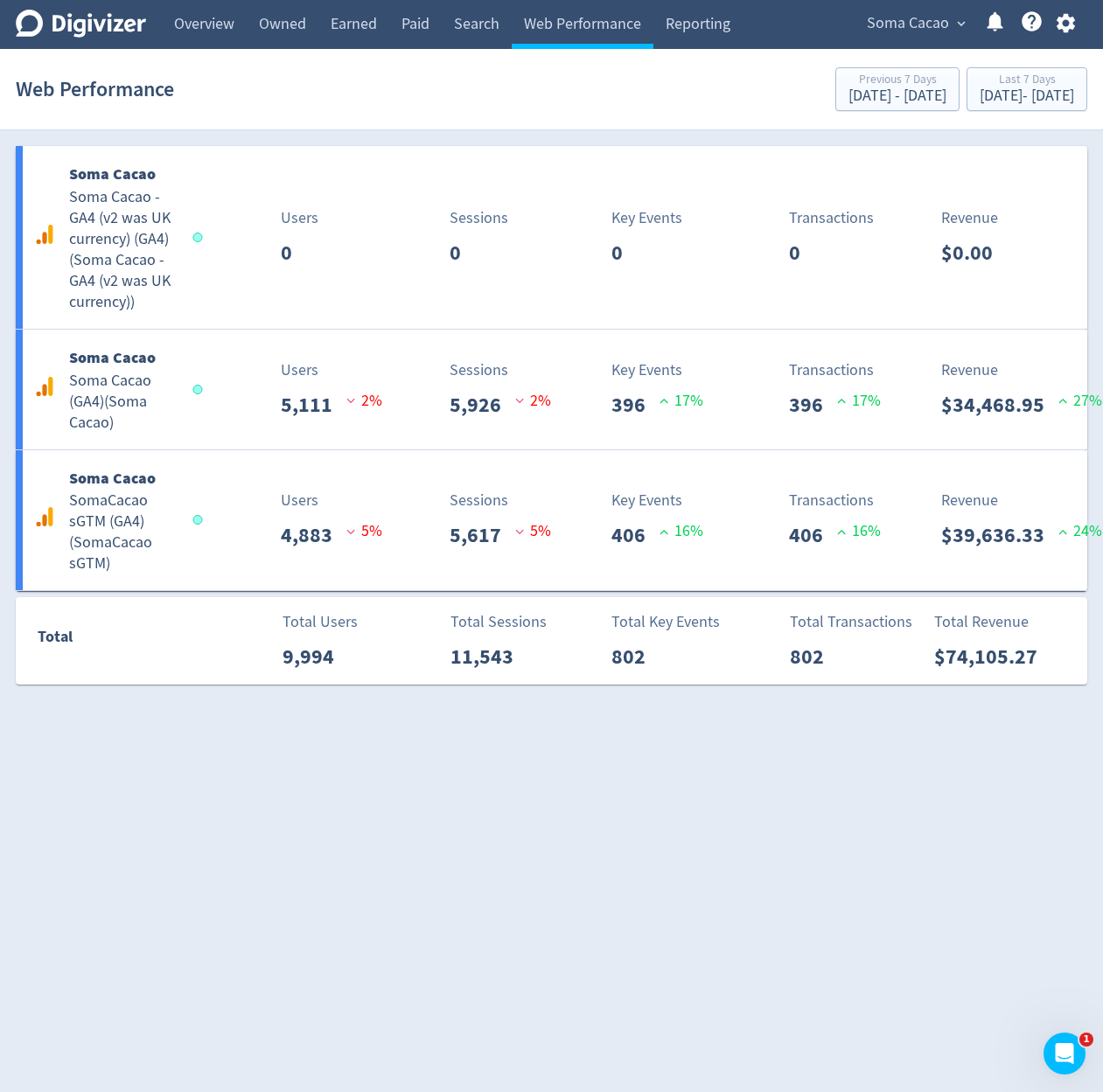
click at [1055, 26] on icon "button" at bounding box center [1065, 23] width 23 height 23
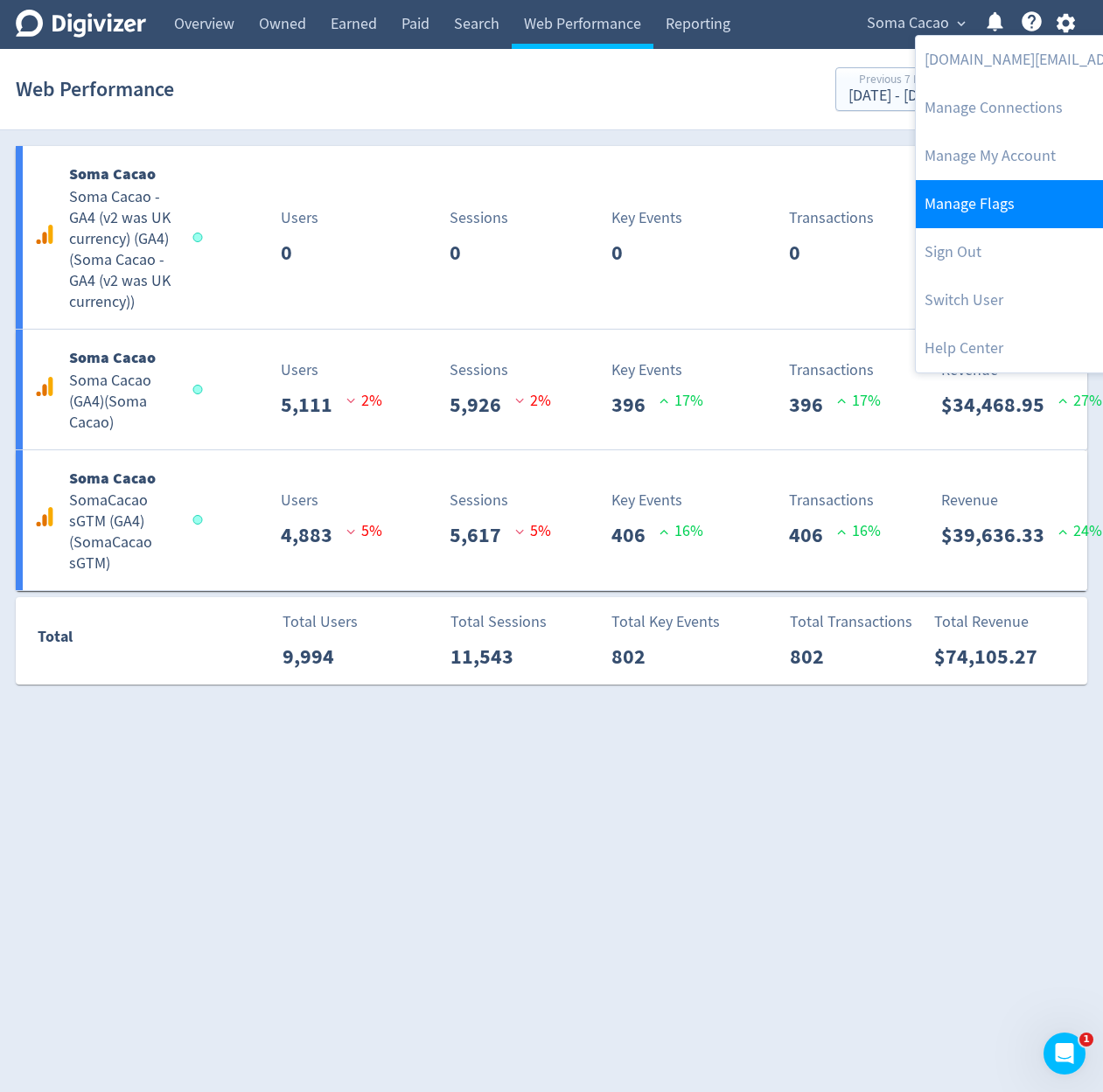
click at [1026, 190] on link "Manage Flags" at bounding box center [1093, 204] width 356 height 48
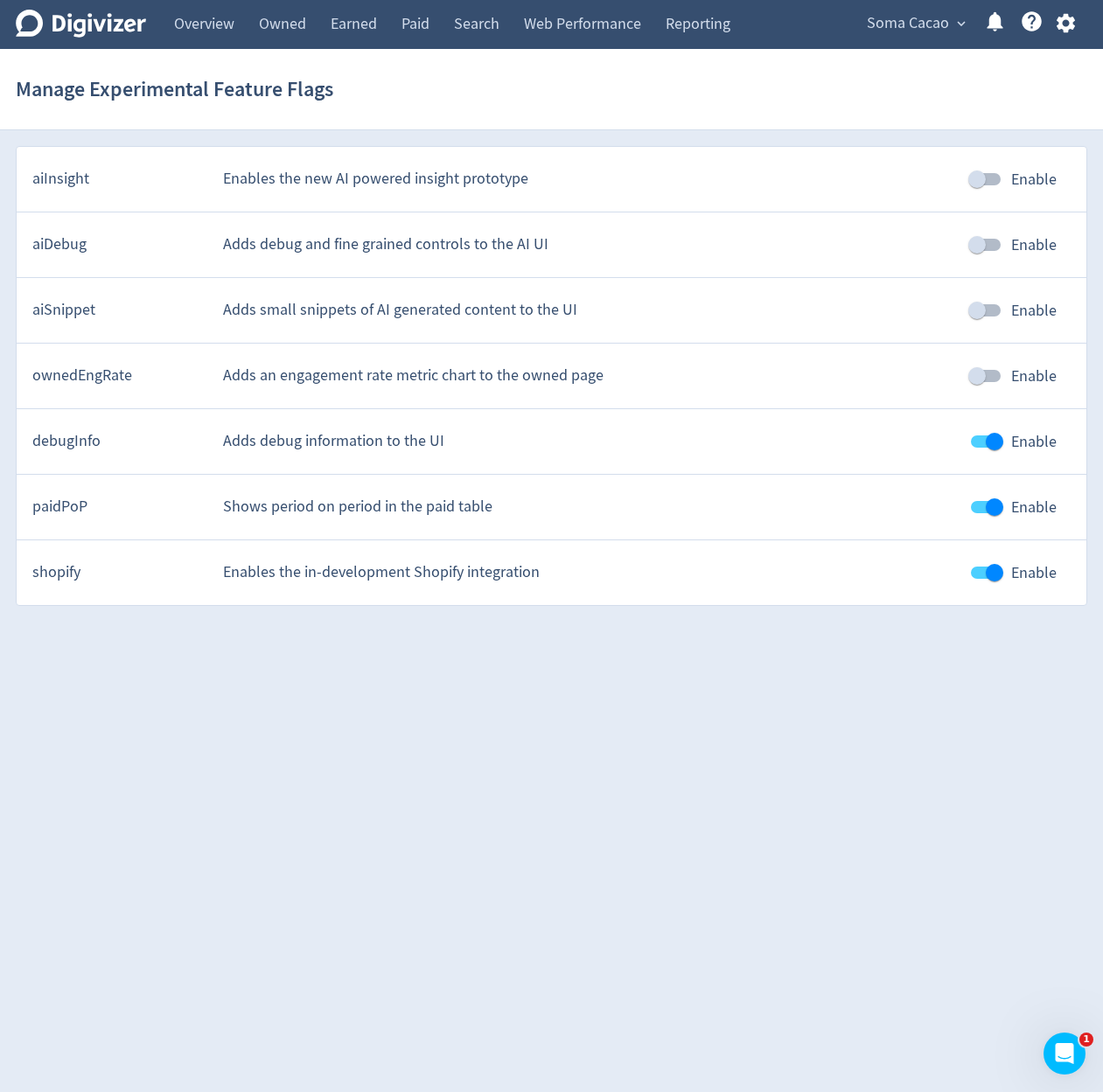
click at [752, 148] on div "aiInsight Enables the new AI powered insight prototype Enable" at bounding box center [551, 180] width 1069 height 66
